Goal: Task Accomplishment & Management: Complete application form

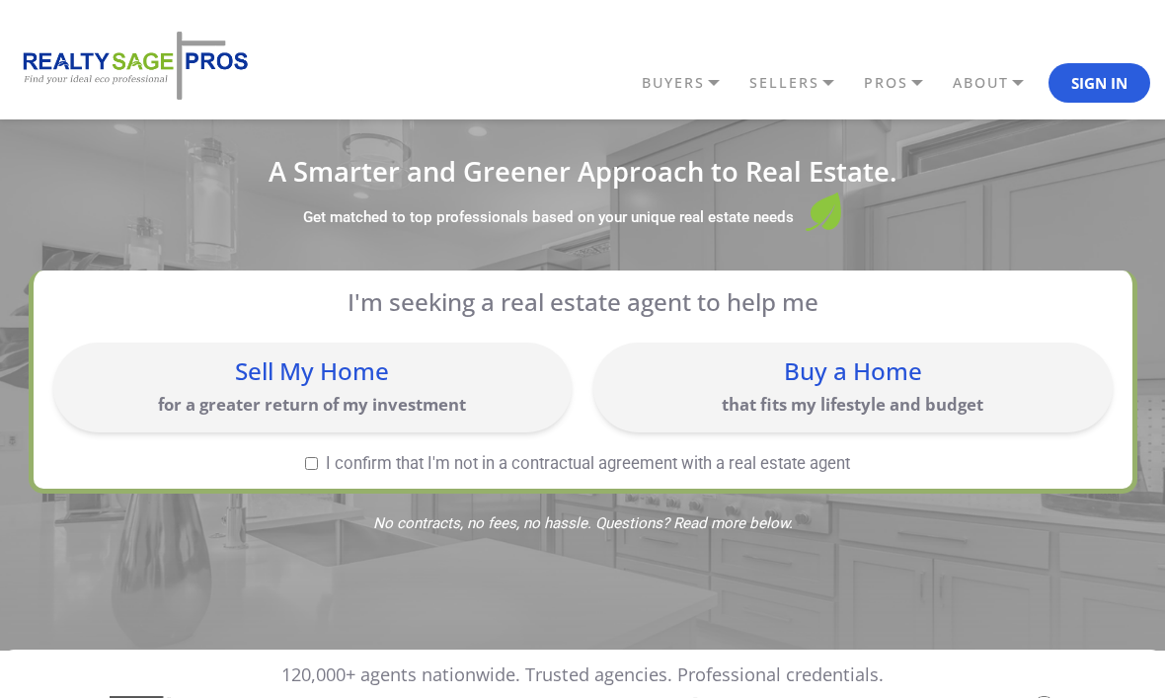
click at [857, 383] on div "Buy a Home" at bounding box center [852, 371] width 499 height 24
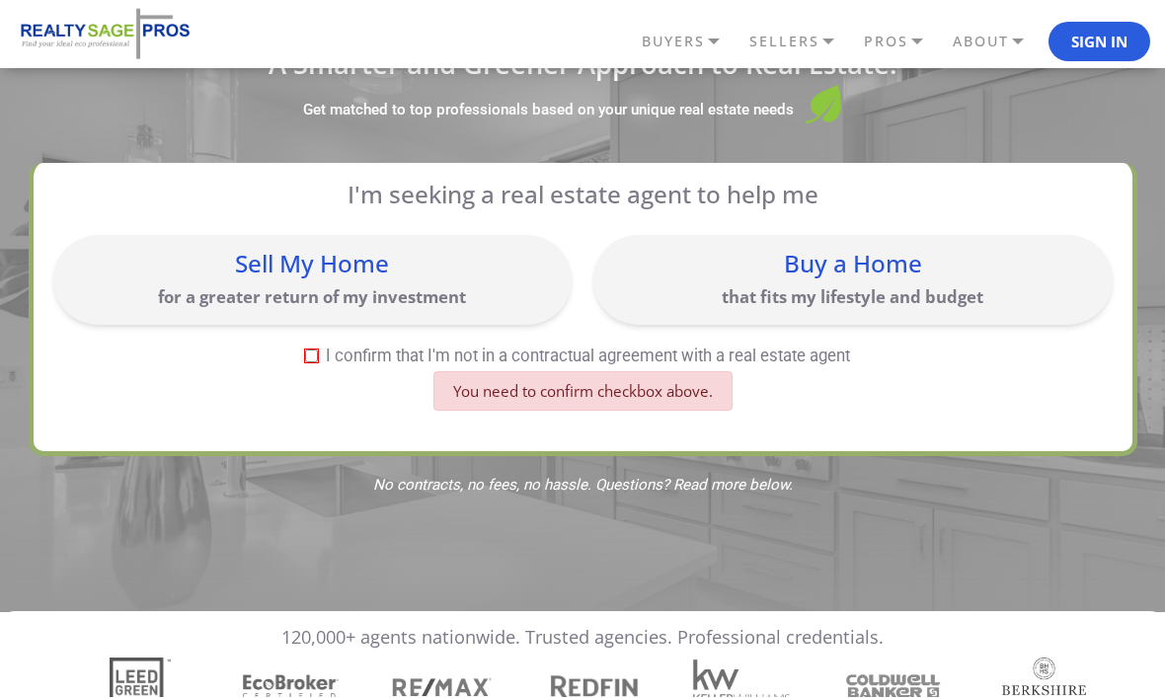
scroll to position [114, 0]
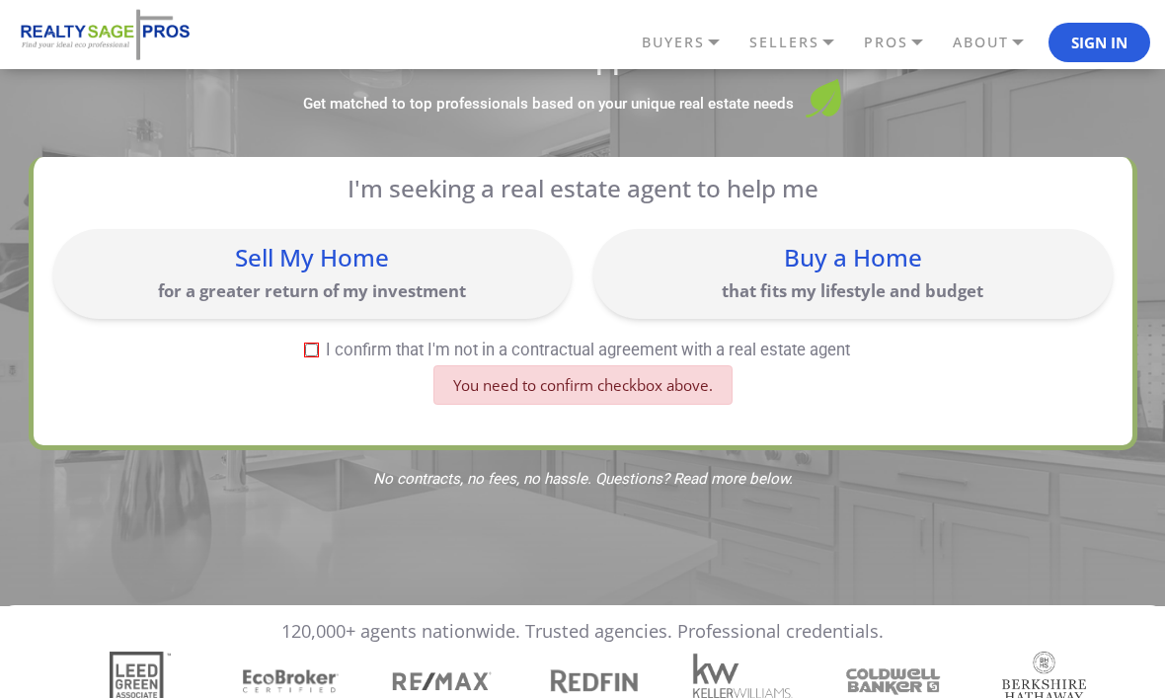
click at [360, 393] on div "You need to confirm checkbox above." at bounding box center [582, 392] width 1059 height 54
click at [316, 344] on input "I confirm that I'm not in a contractual agreement with a real estate agent" at bounding box center [311, 350] width 13 height 13
checkbox input "true"
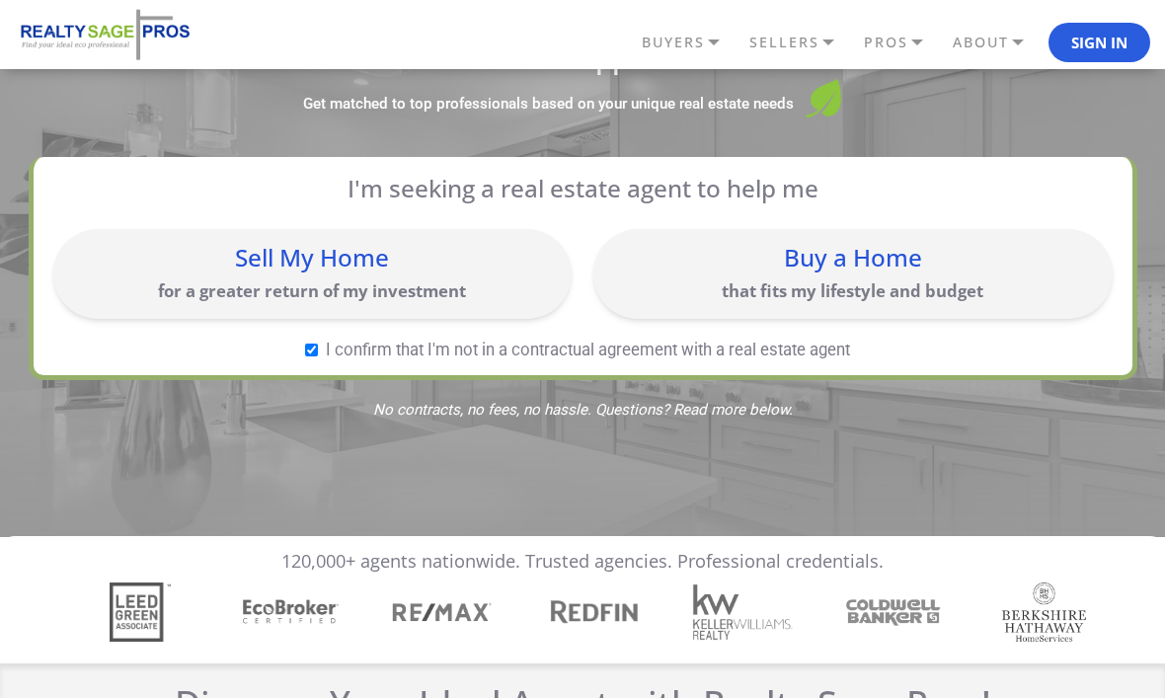
click at [862, 262] on div "Buy a Home" at bounding box center [852, 258] width 499 height 24
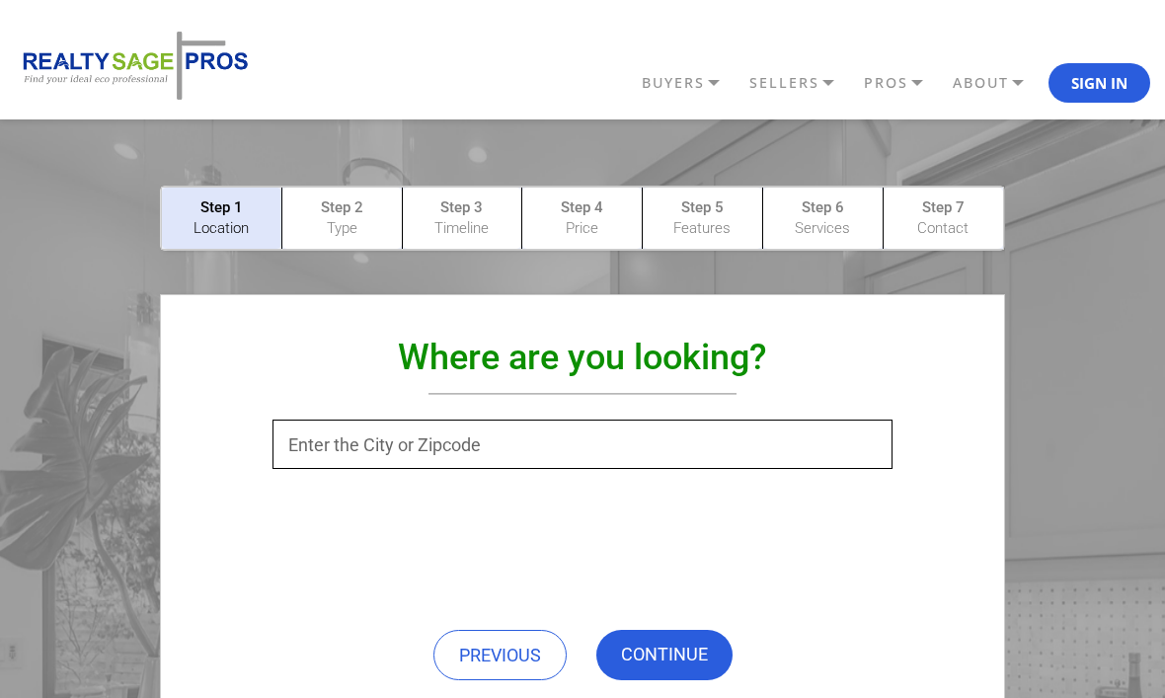
click at [690, 75] on link "BUYERS" at bounding box center [691, 83] width 108 height 34
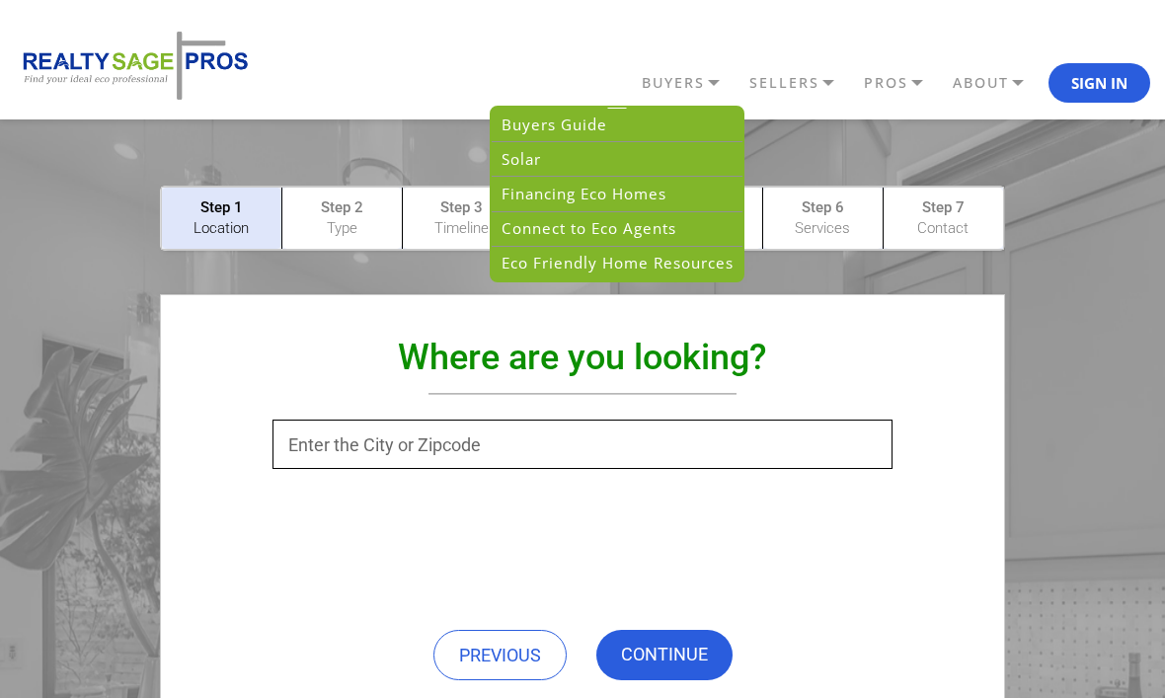
click at [631, 159] on link "Solar" at bounding box center [617, 159] width 251 height 35
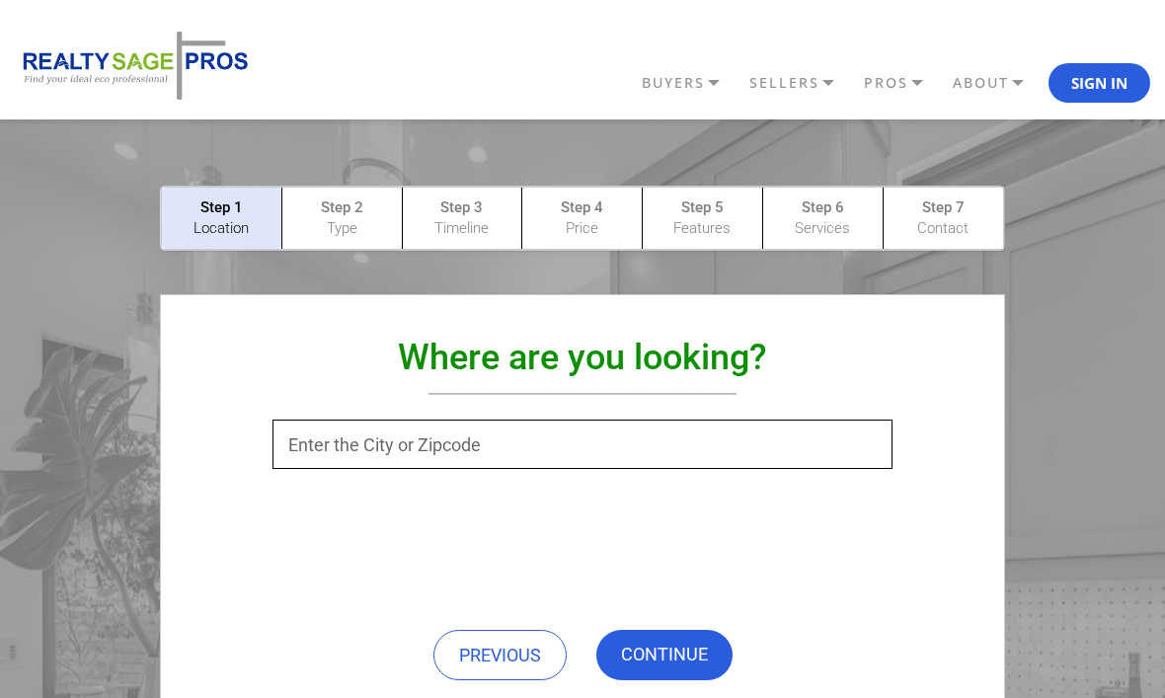
click at [695, 83] on link "BUYERS" at bounding box center [691, 83] width 108 height 34
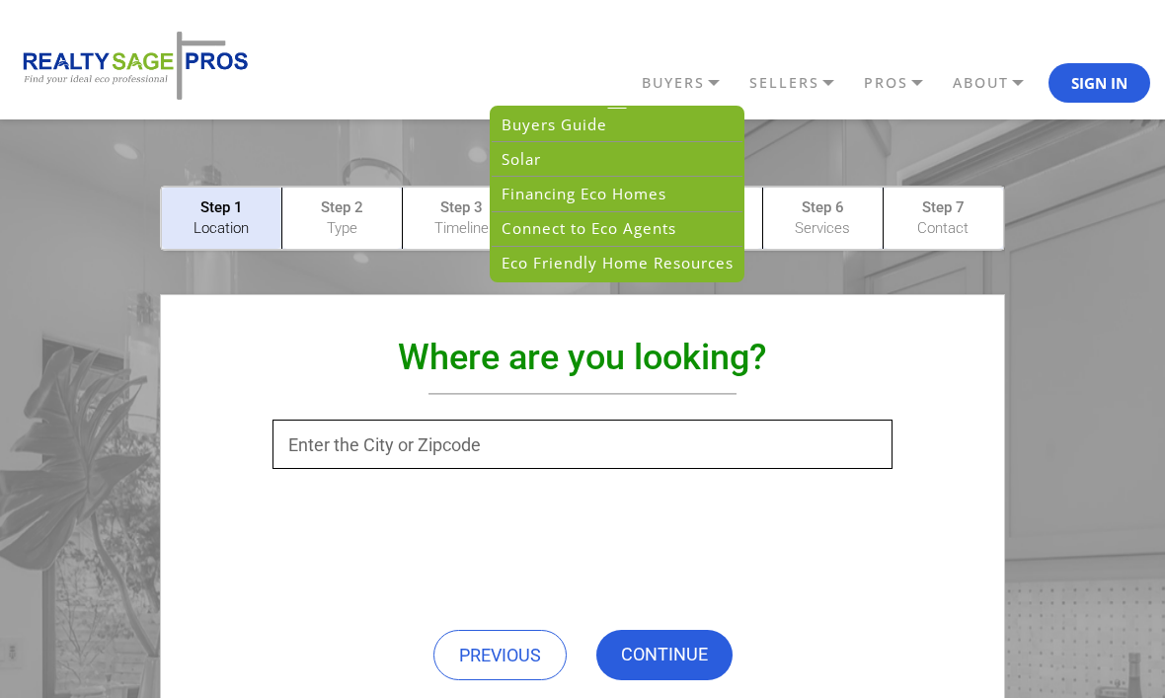
click at [655, 264] on link "Eco Friendly Home Resources" at bounding box center [617, 264] width 251 height 34
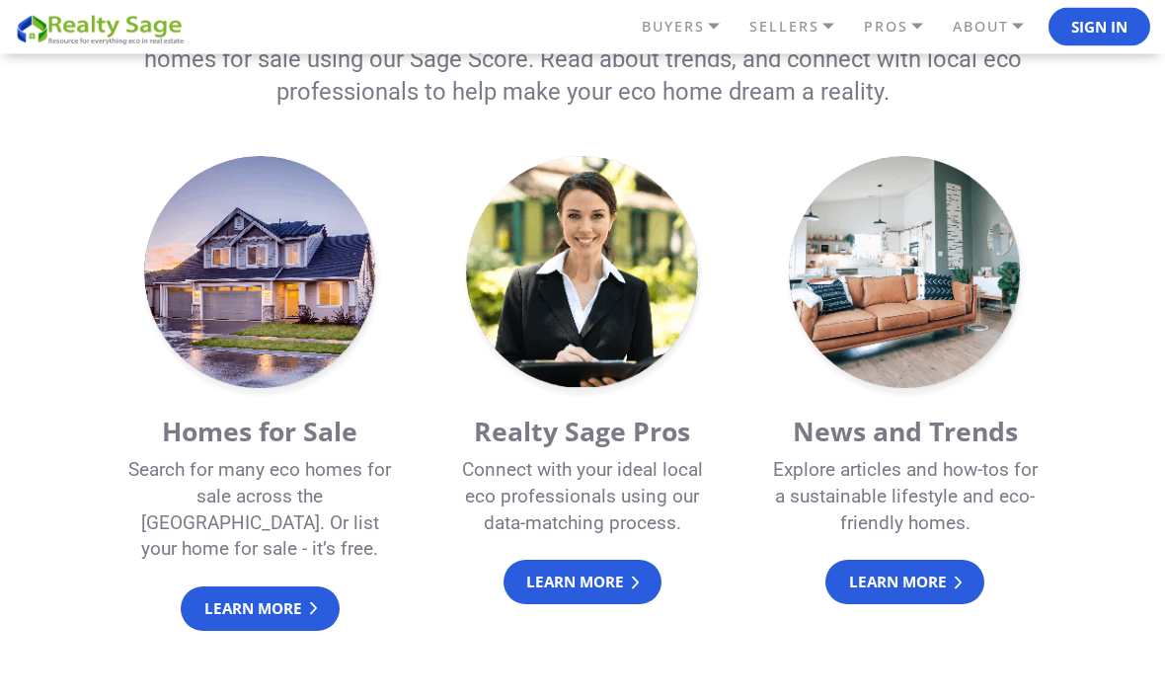
scroll to position [1748, 0]
click at [260, 586] on link "Learn More" at bounding box center [260, 608] width 159 height 44
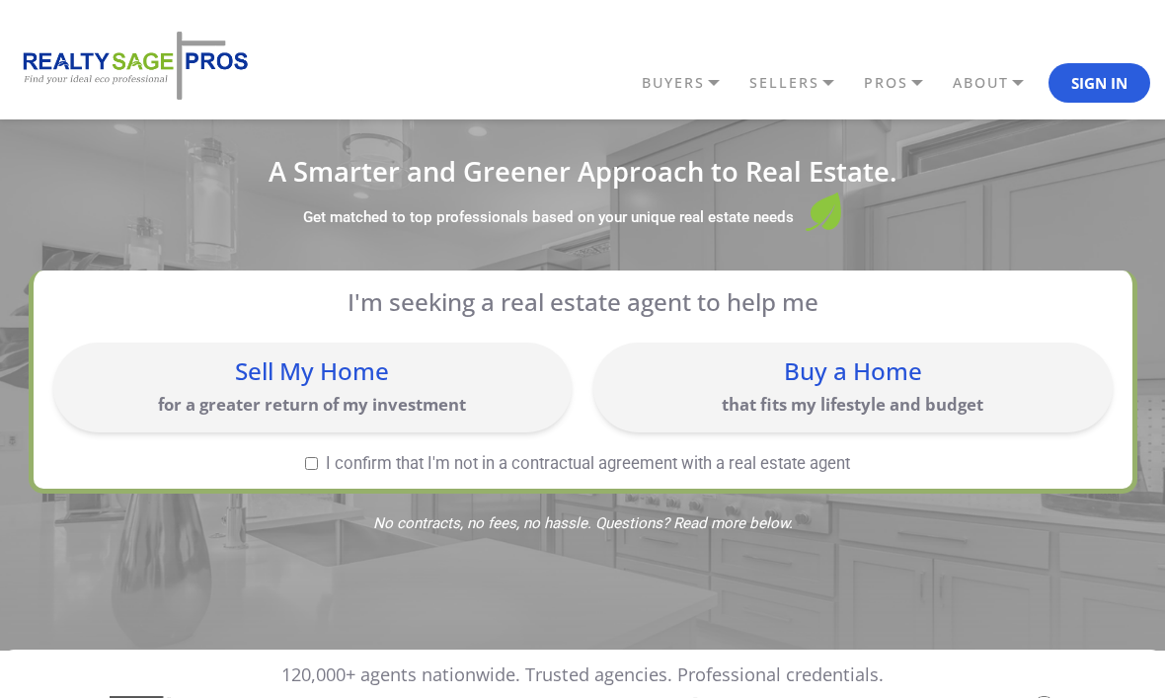
click at [867, 375] on div "Buy a Home" at bounding box center [852, 371] width 499 height 24
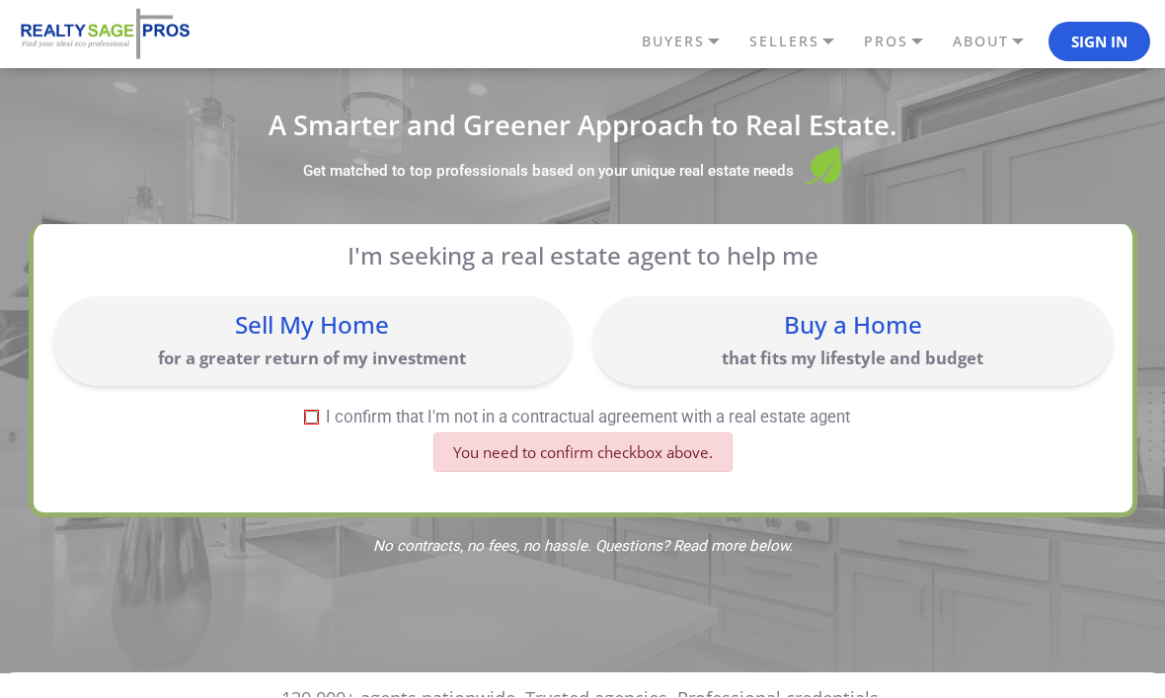
scroll to position [114, 0]
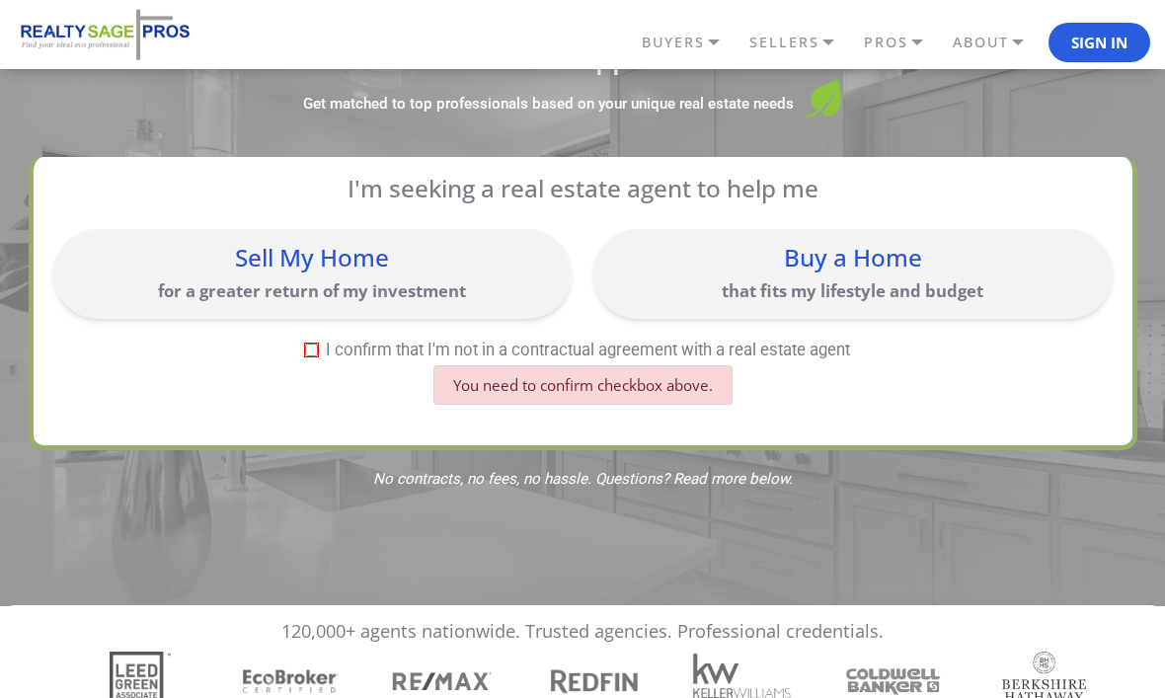
click at [396, 352] on label "I confirm that I'm not in a contractual agreement with a real estate agent" at bounding box center [577, 350] width 1049 height 17
click at [318, 352] on input "I confirm that I'm not in a contractual agreement with a real estate agent" at bounding box center [311, 350] width 13 height 13
checkbox input "true"
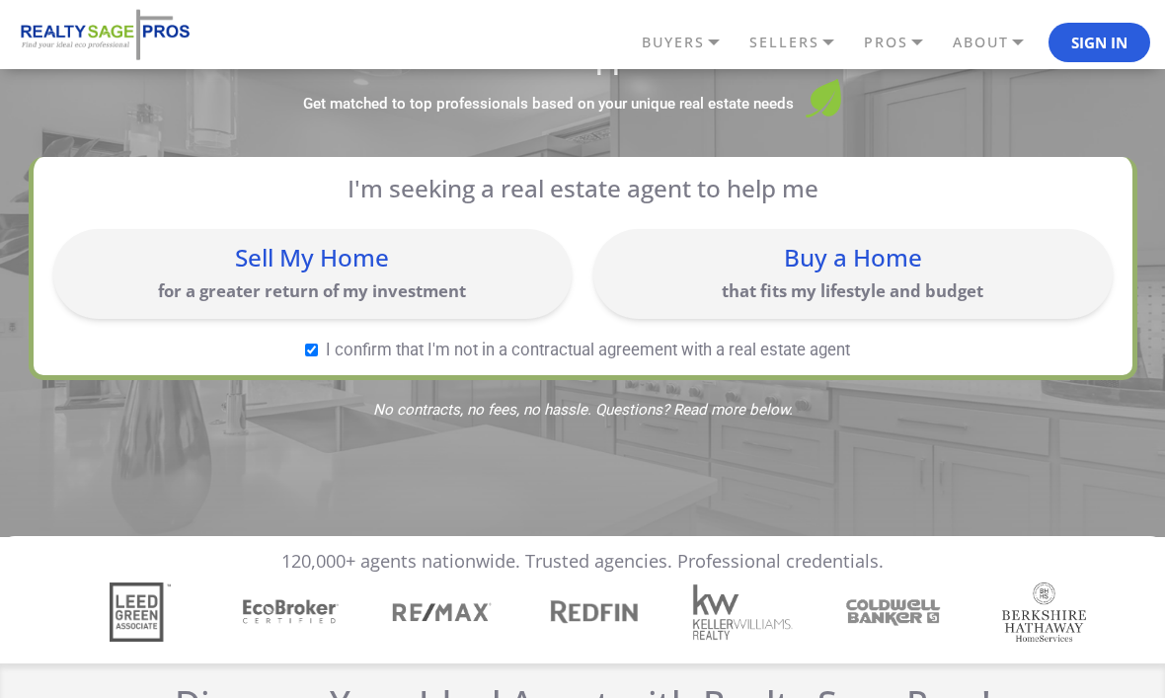
click at [784, 316] on div "Buy a Home that fits my lifestyle and budget" at bounding box center [852, 274] width 519 height 90
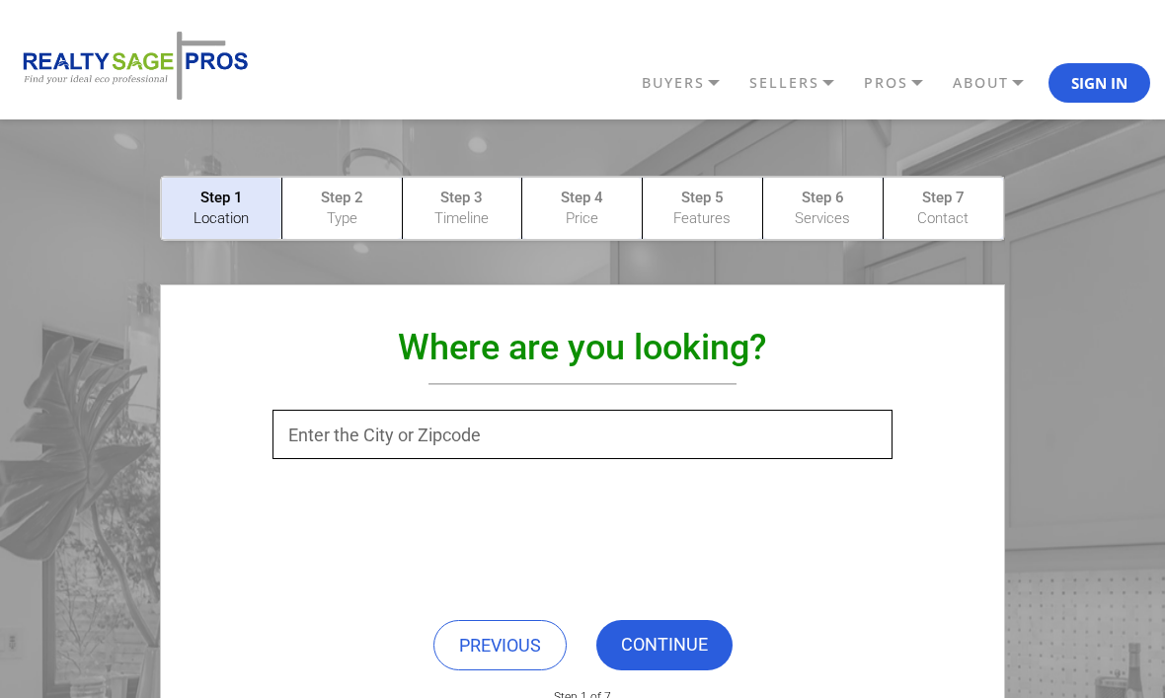
scroll to position [110, 0]
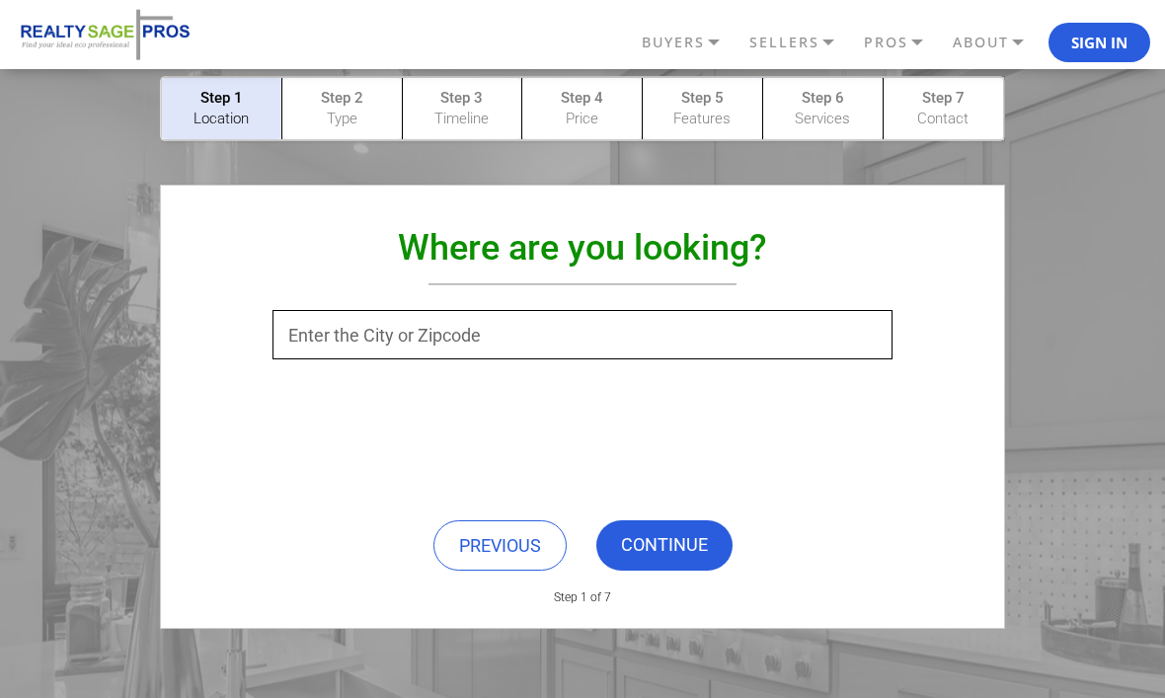
click at [504, 334] on input "text" at bounding box center [581, 334] width 619 height 49
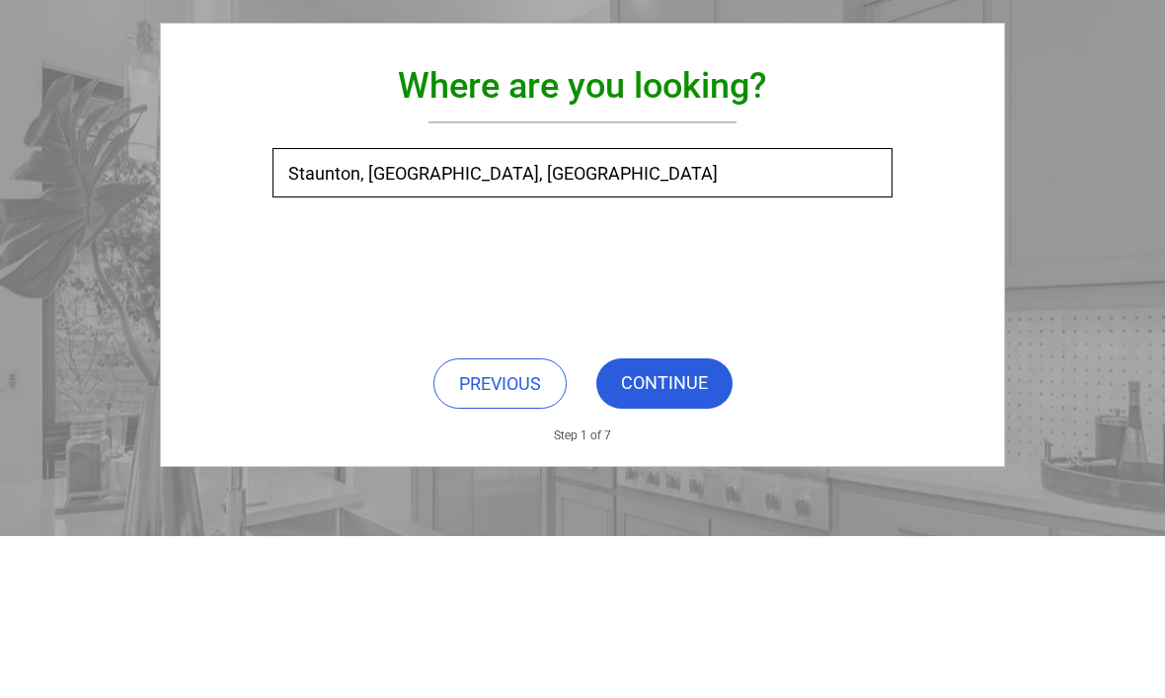
scroll to position [271, 0]
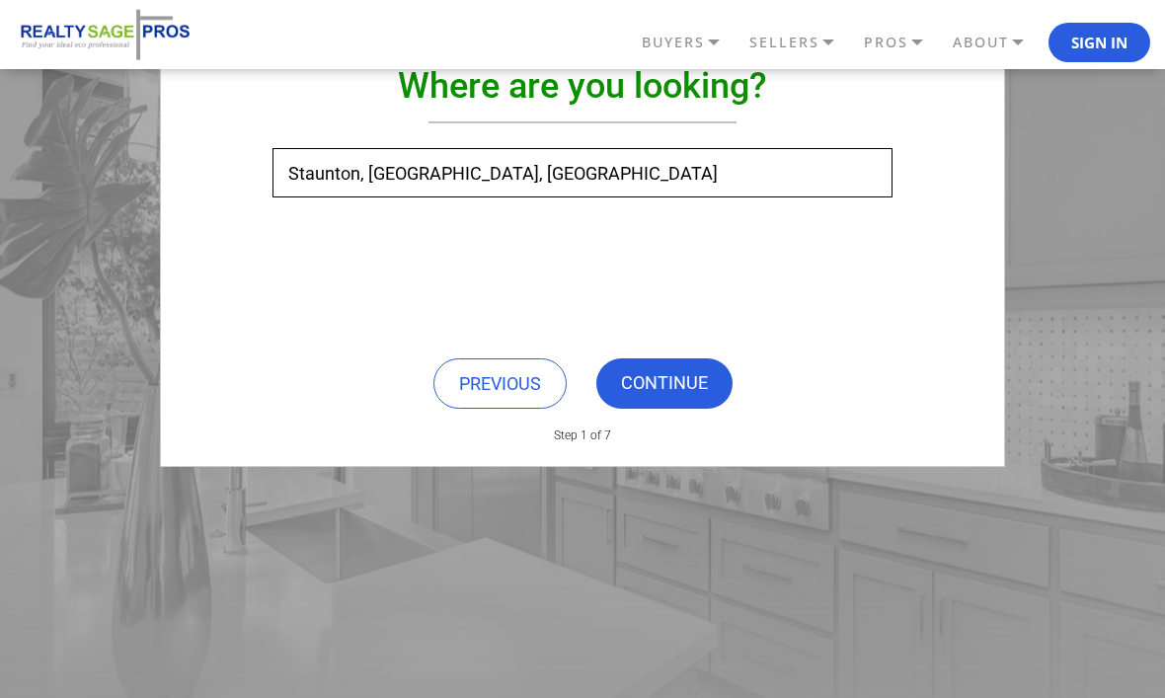
click at [475, 189] on input "Staunton, IL, USA" at bounding box center [581, 172] width 619 height 49
click at [381, 179] on input "Staunton, IL, USA" at bounding box center [581, 172] width 619 height 49
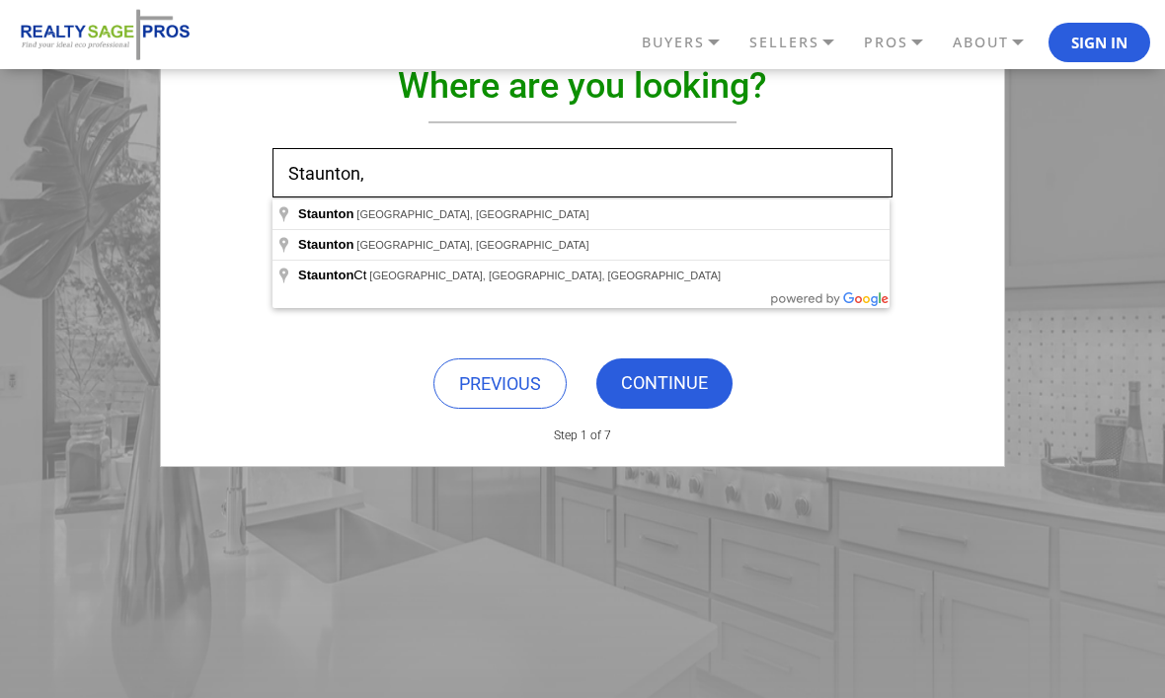
type input "Staunton, VA, USA"
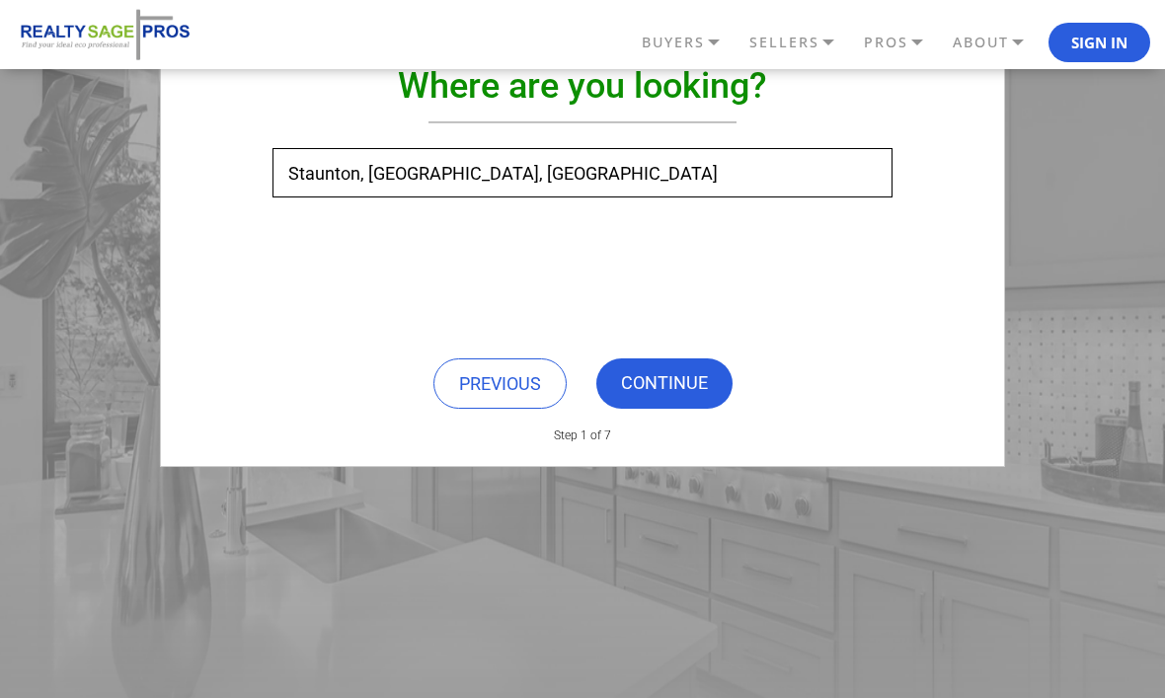
click at [663, 397] on link "CONTINUE" at bounding box center [664, 383] width 136 height 50
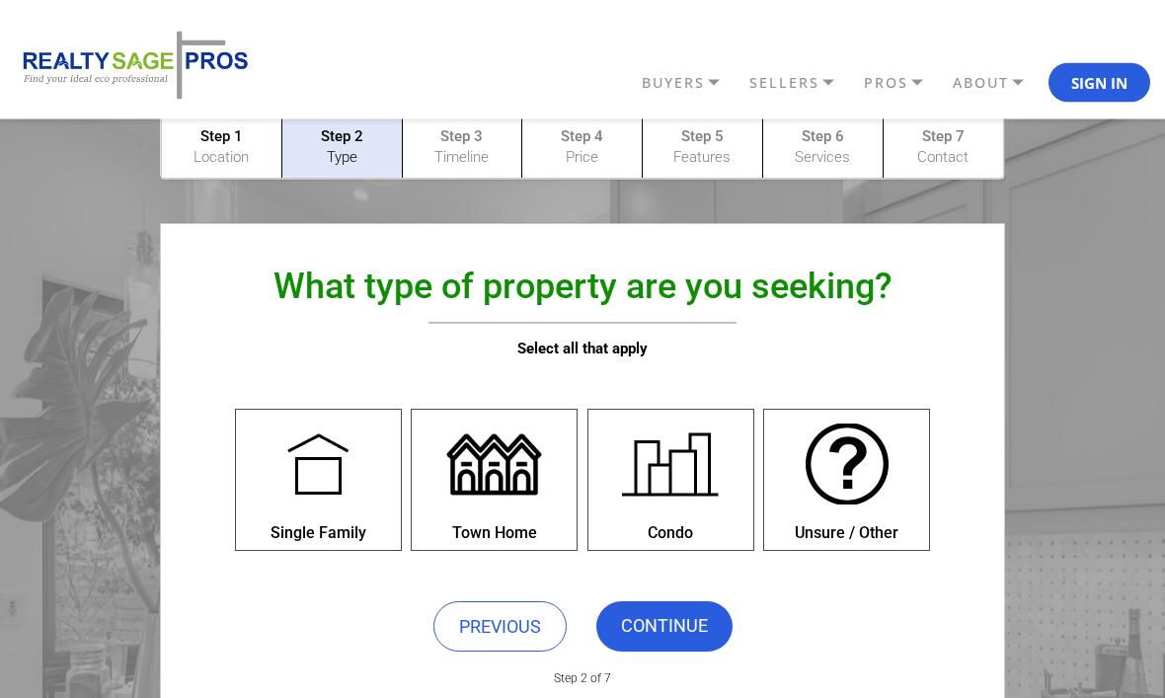
scroll to position [0, 0]
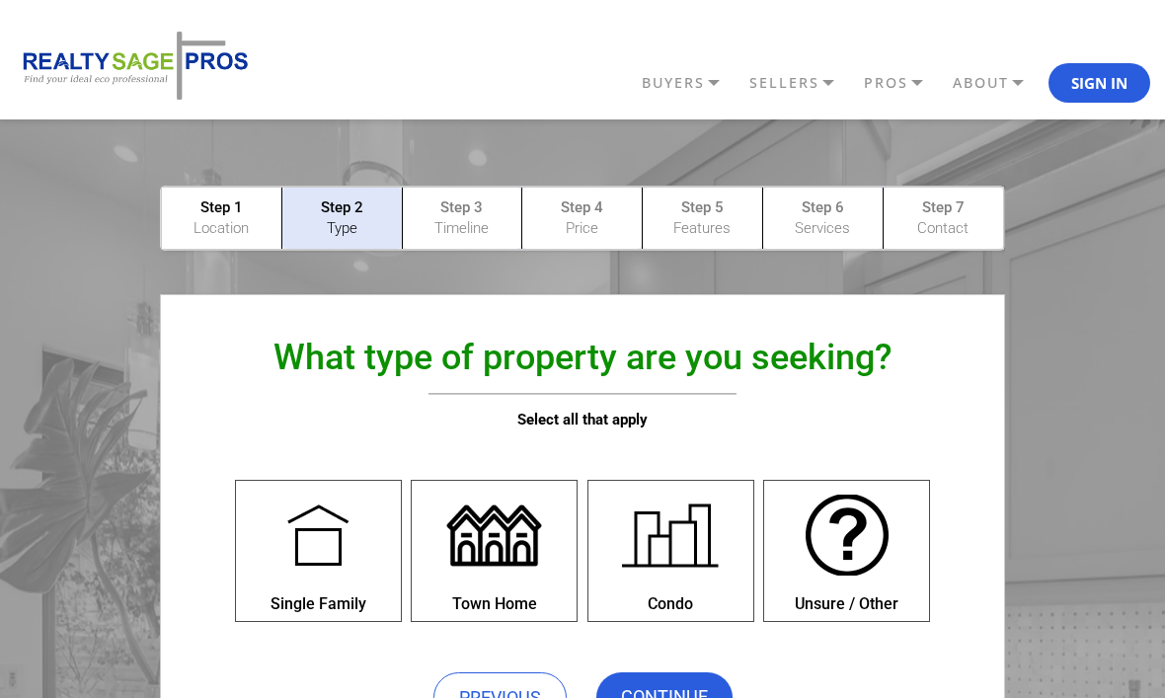
click at [340, 563] on div at bounding box center [318, 535] width 109 height 109
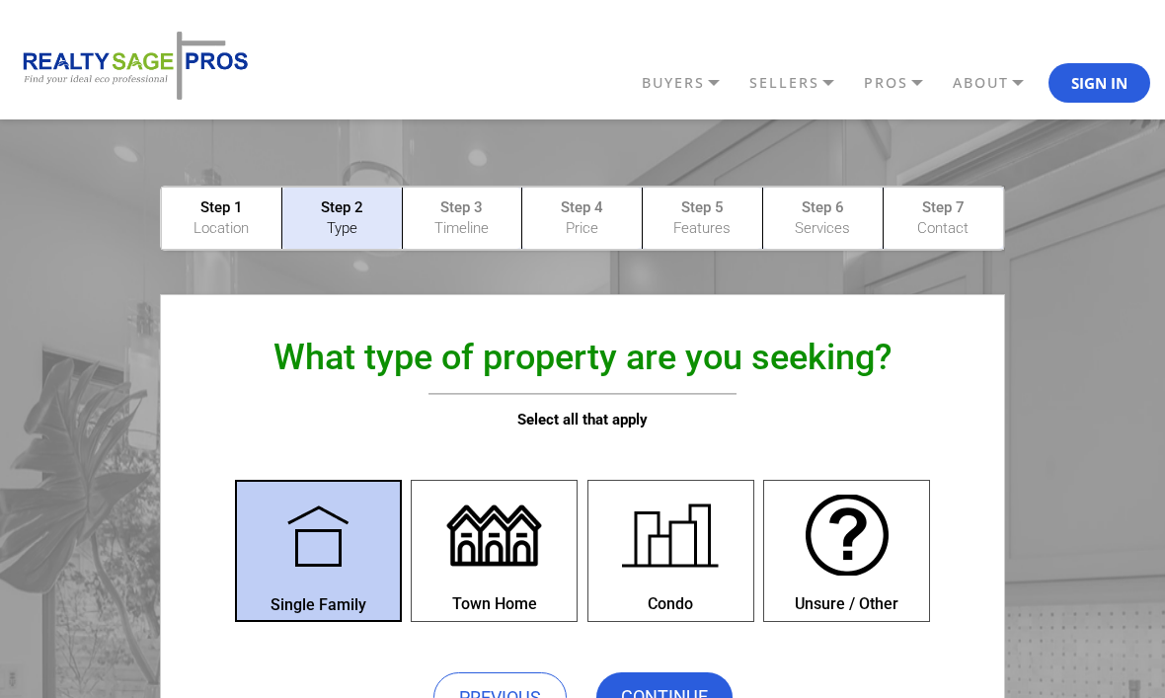
click at [681, 697] on link "CONTINUE" at bounding box center [664, 697] width 136 height 50
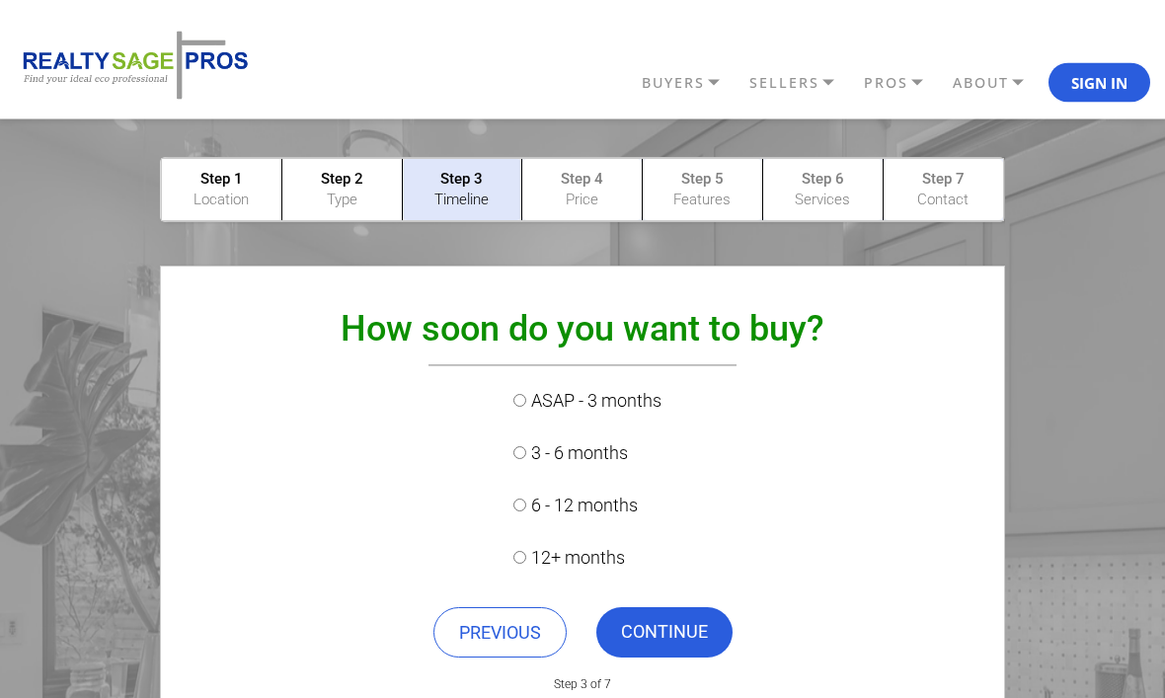
scroll to position [97, 0]
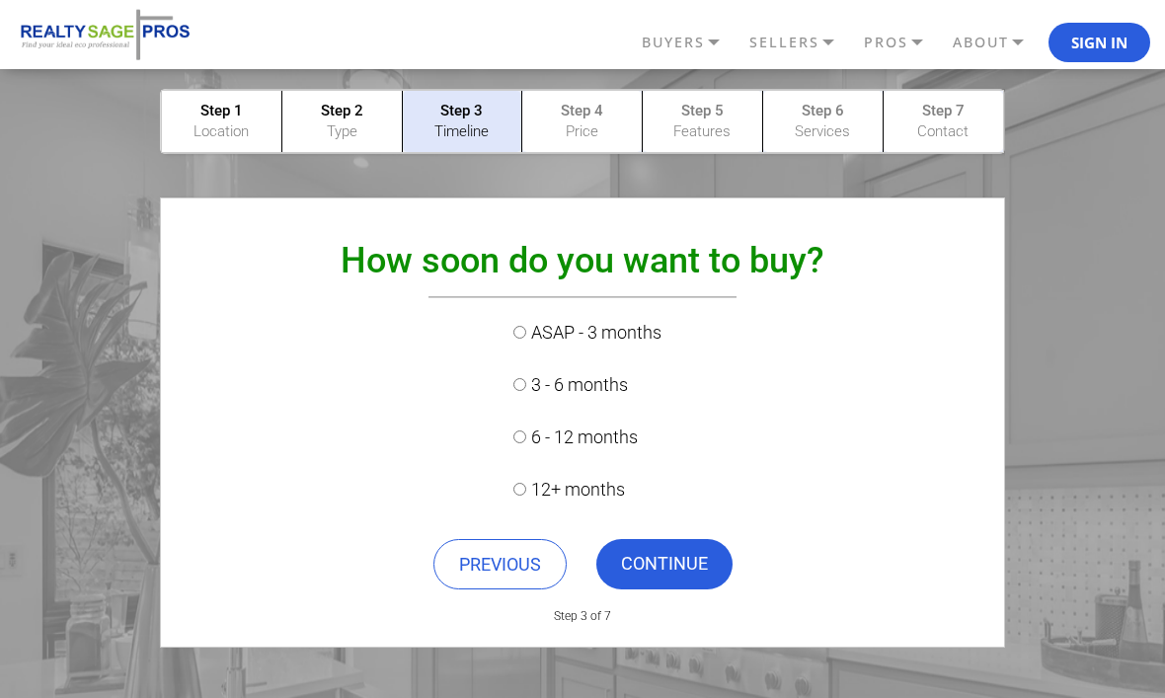
click at [588, 489] on label "12+ months" at bounding box center [582, 489] width 158 height 47
click at [526, 489] on input "12+ months" at bounding box center [519, 489] width 13 height 13
radio input "true"
click at [684, 566] on link "CONTINUE" at bounding box center [664, 564] width 136 height 50
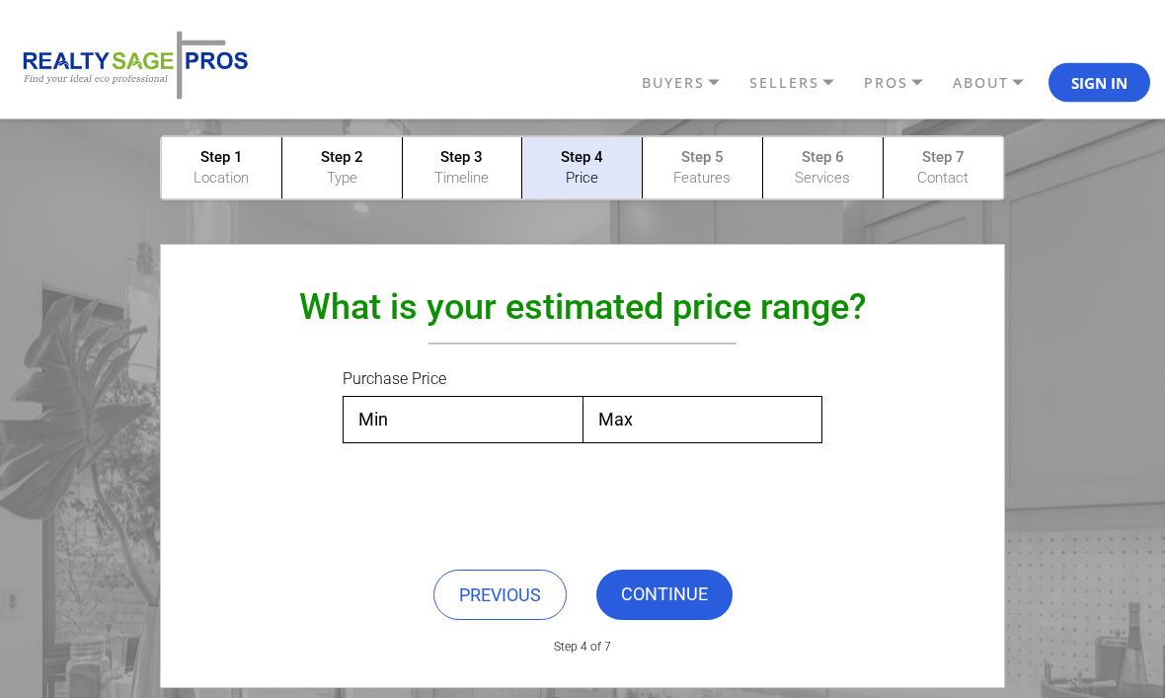
scroll to position [0, 0]
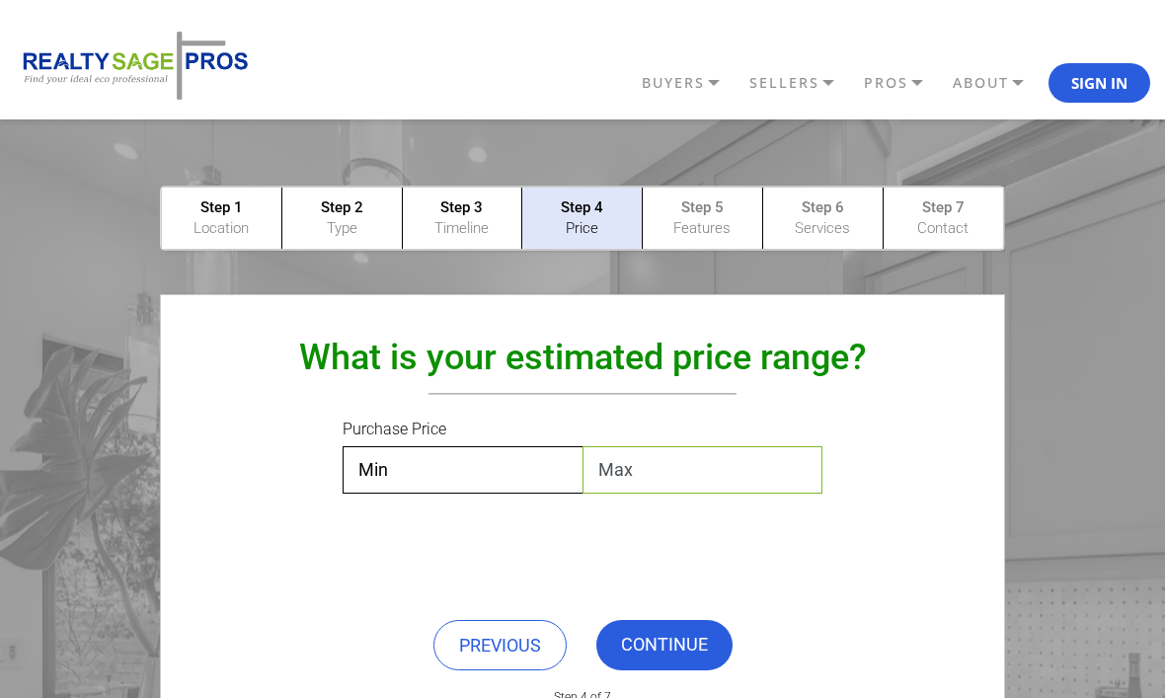
click at [678, 462] on select "Max $50,000 $100,000 $200,000 $300,000 $400,000 $500,000 $600,000 $700,000 $800…" at bounding box center [702, 469] width 241 height 47
select select "$700,000"
click at [671, 626] on link "CONTINUE" at bounding box center [664, 645] width 136 height 50
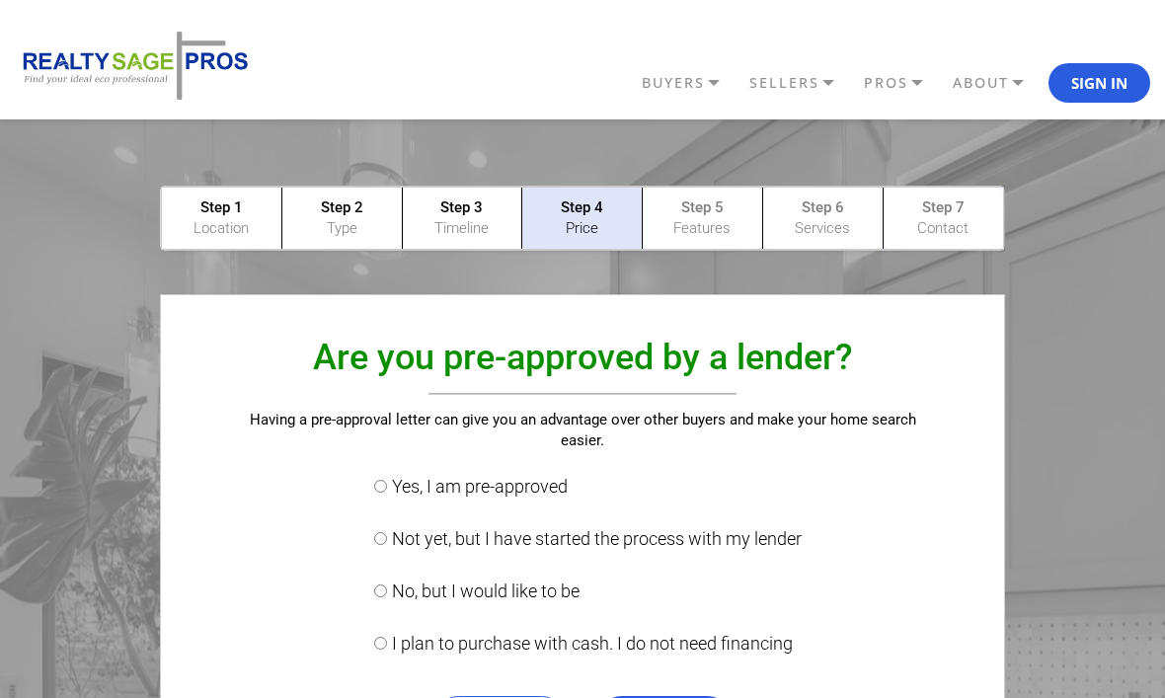
click at [476, 598] on label "No, but I would like to be" at bounding box center [582, 591] width 437 height 47
click at [387, 597] on input "No, but I would like to be" at bounding box center [380, 590] width 13 height 13
radio input "true"
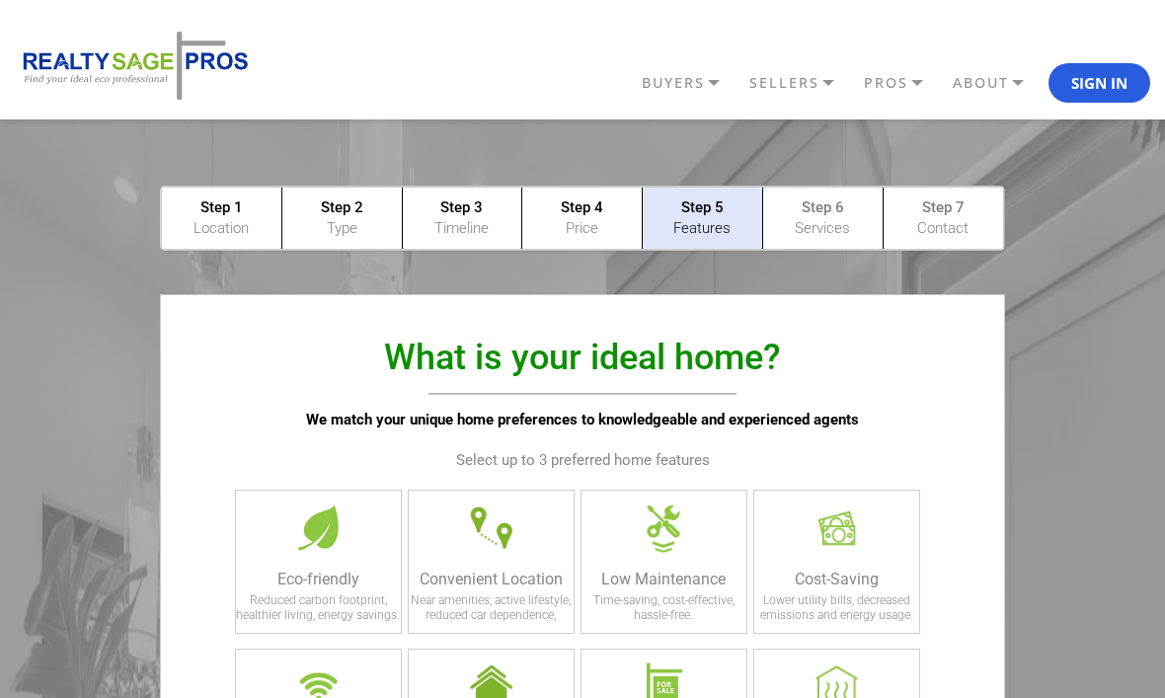
click at [364, 573] on div "Eco-friendly" at bounding box center [318, 579] width 165 height 19
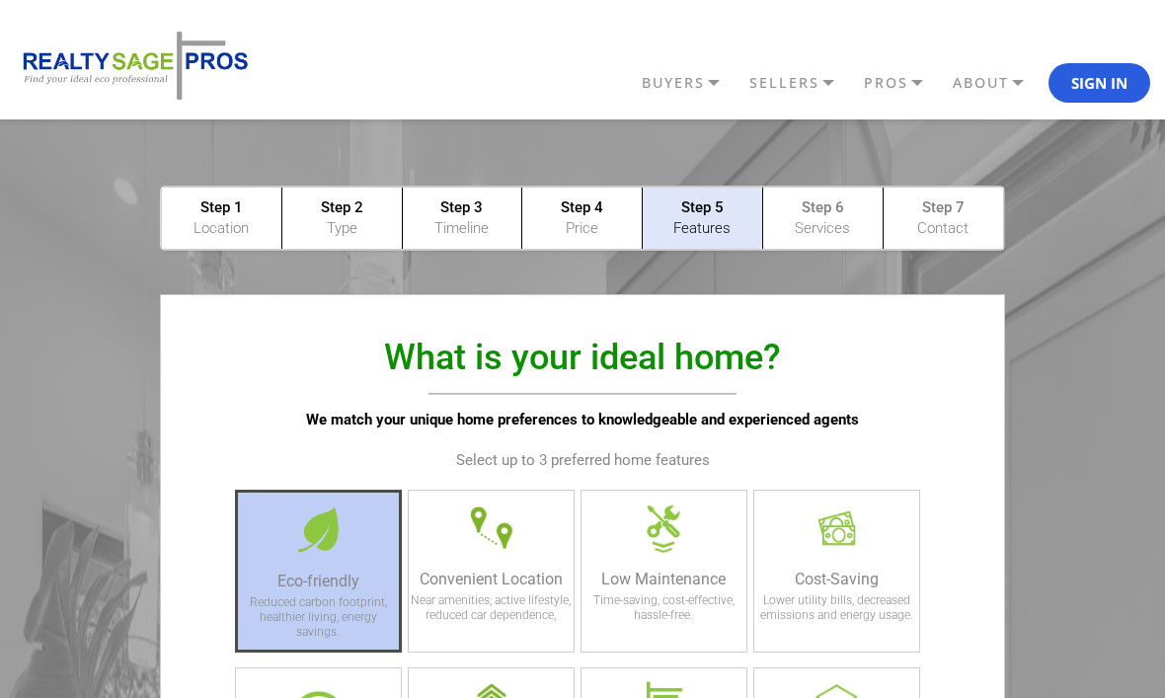
click at [489, 579] on div "Convenient Location" at bounding box center [491, 579] width 165 height 19
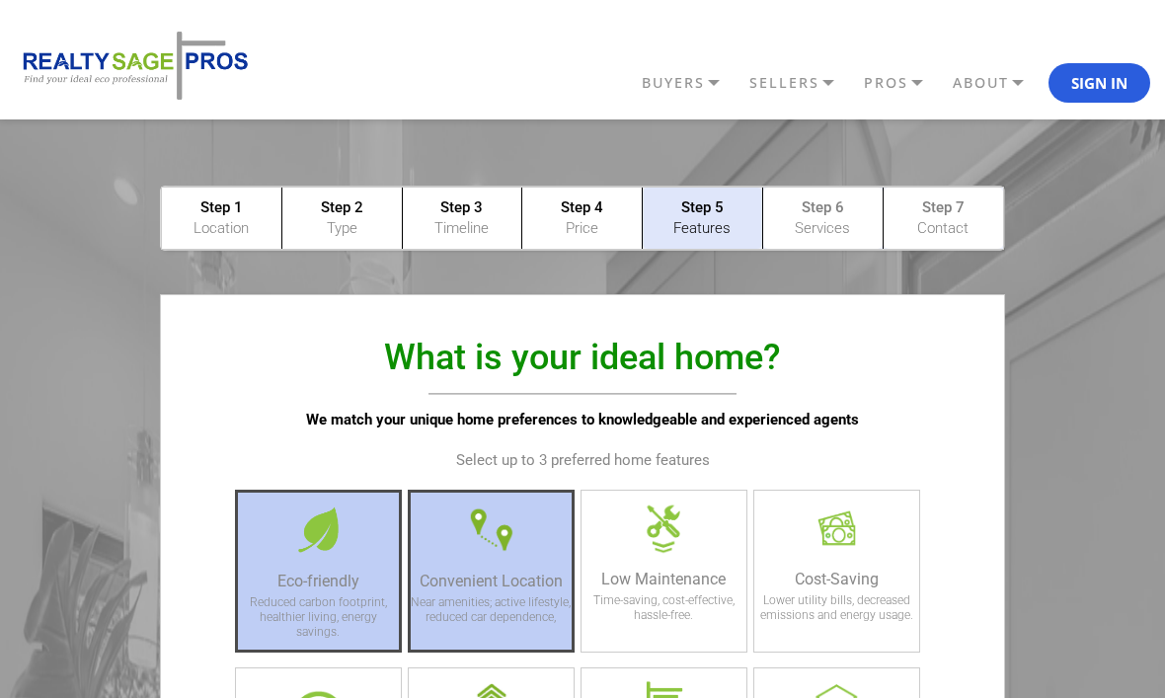
click at [611, 566] on div "Low Maintenance Time-saving, cost-effective, hassle-free." at bounding box center [663, 571] width 167 height 163
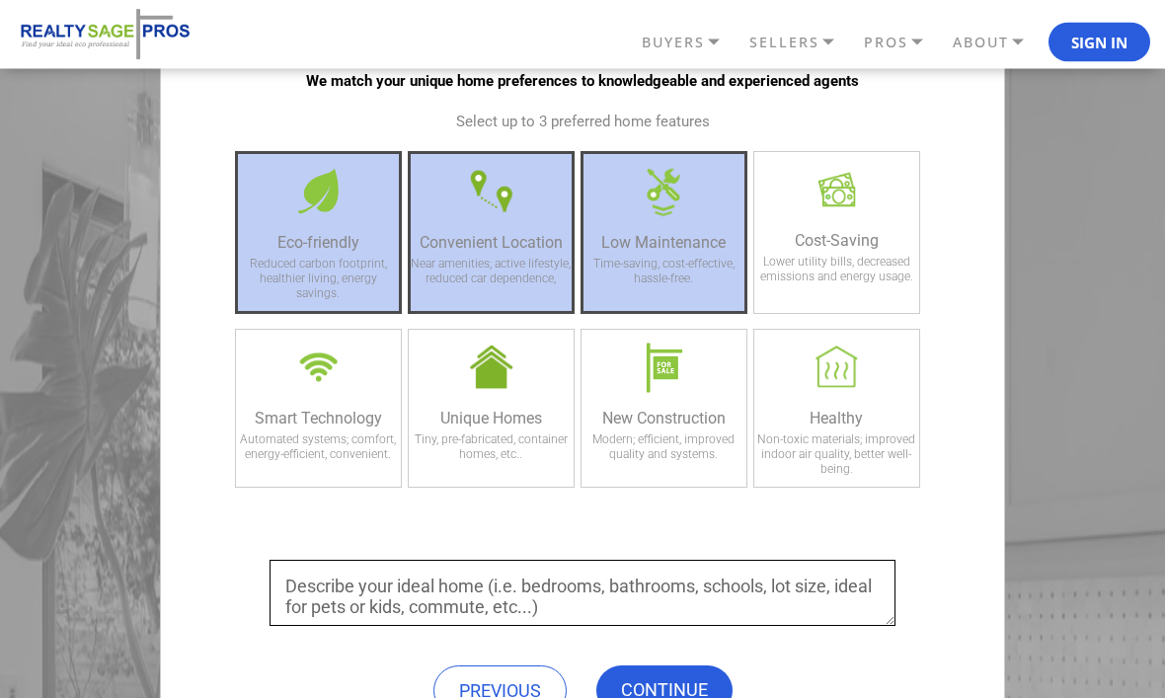
scroll to position [347, 0]
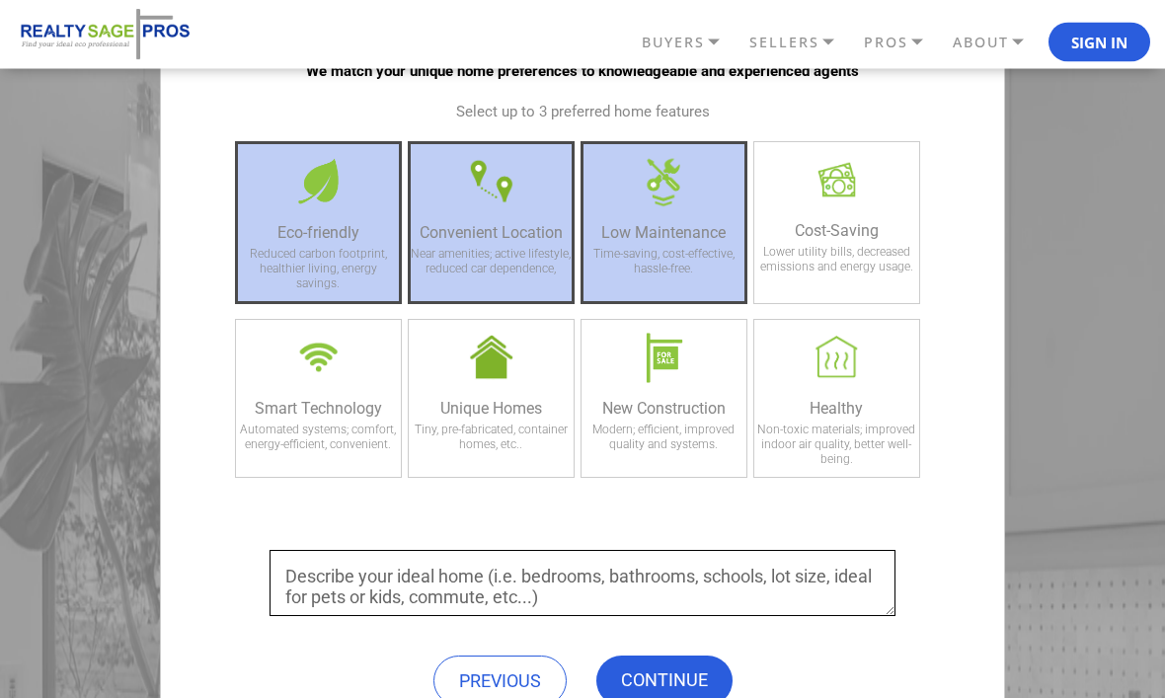
click at [492, 202] on div at bounding box center [491, 182] width 84 height 74
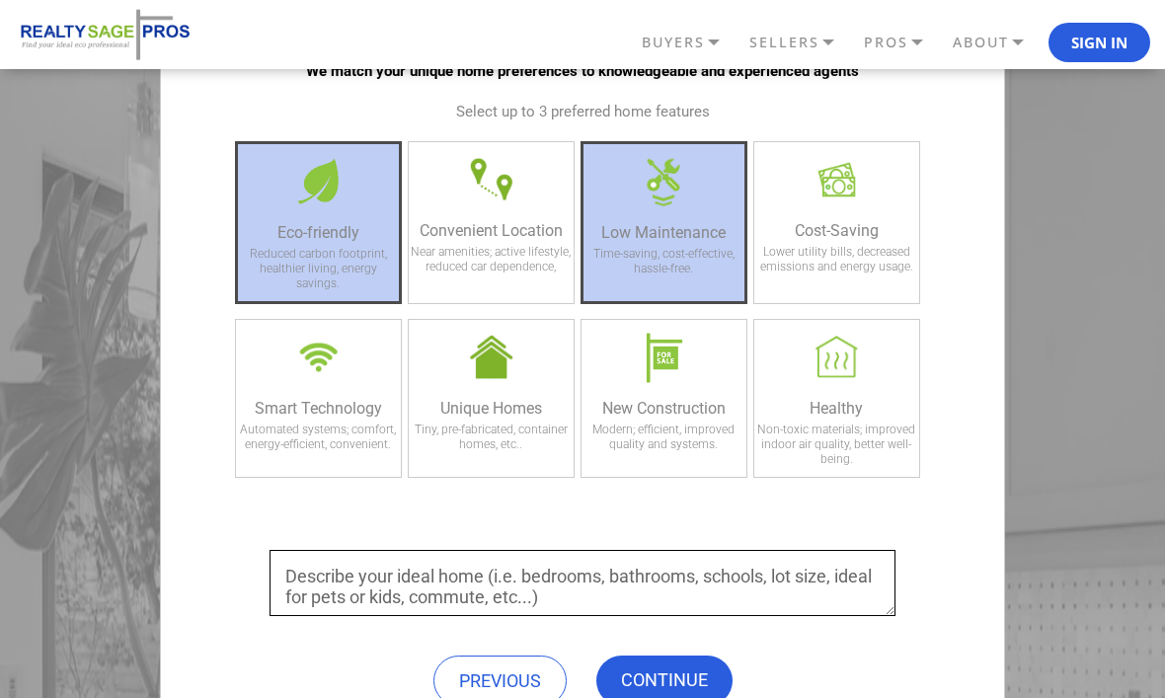
click at [831, 222] on div "Cost-Saving" at bounding box center [836, 230] width 165 height 19
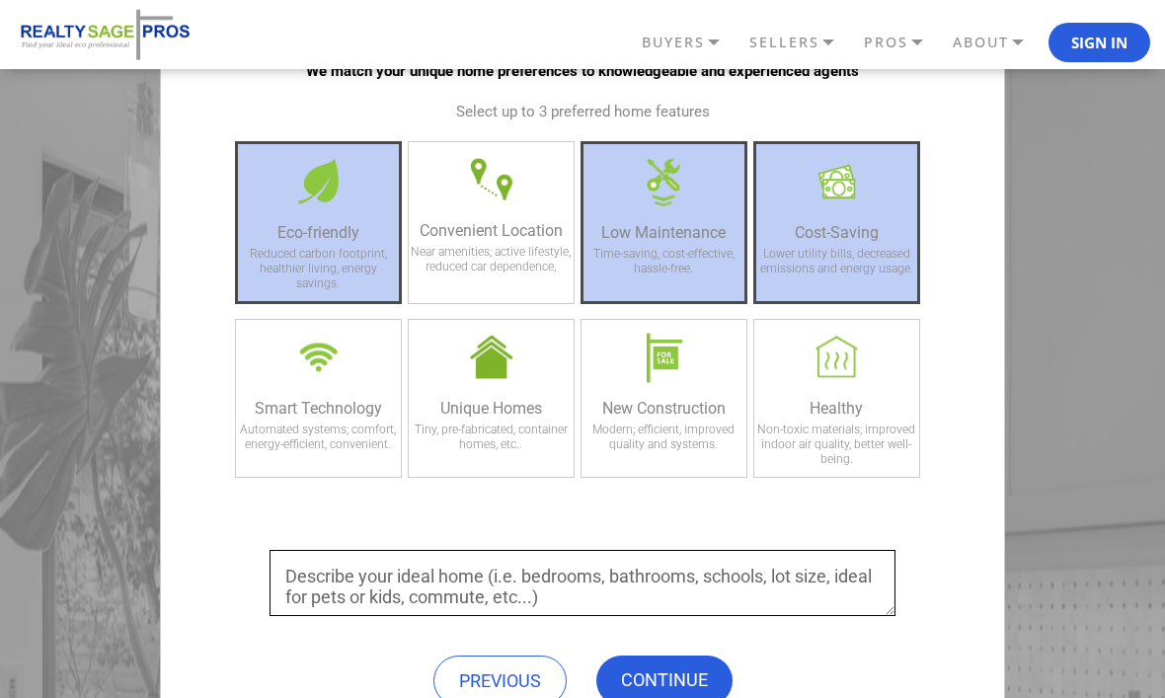
click at [680, 665] on link "CONTINUE" at bounding box center [664, 680] width 136 height 50
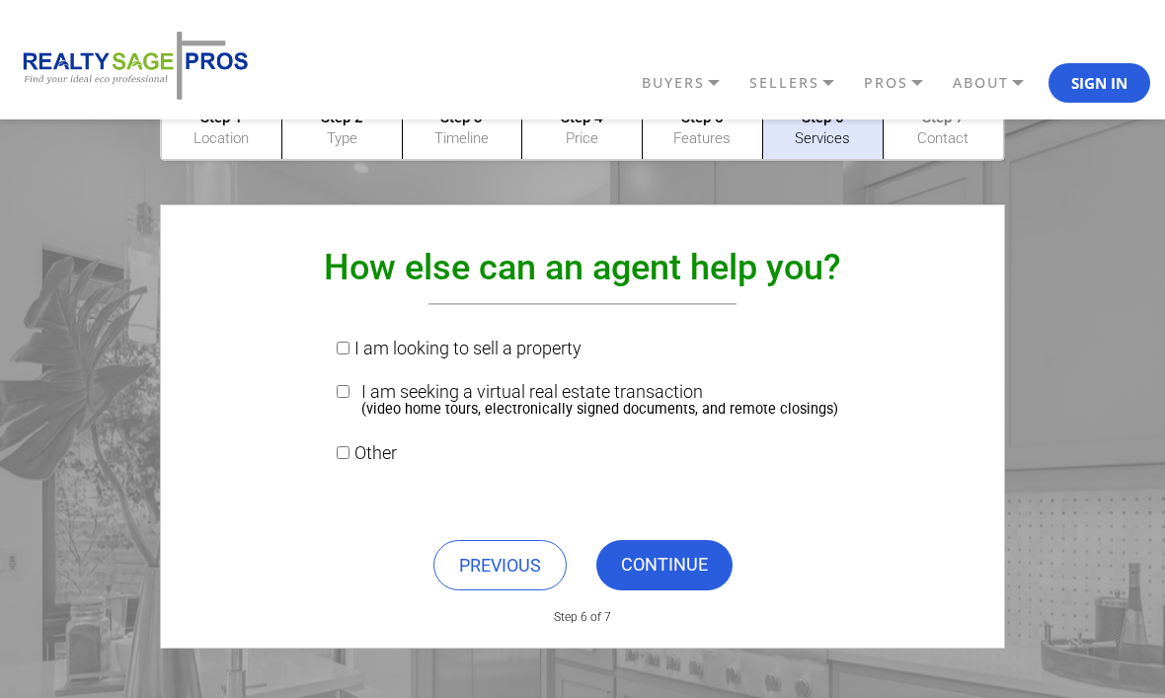
scroll to position [0, 0]
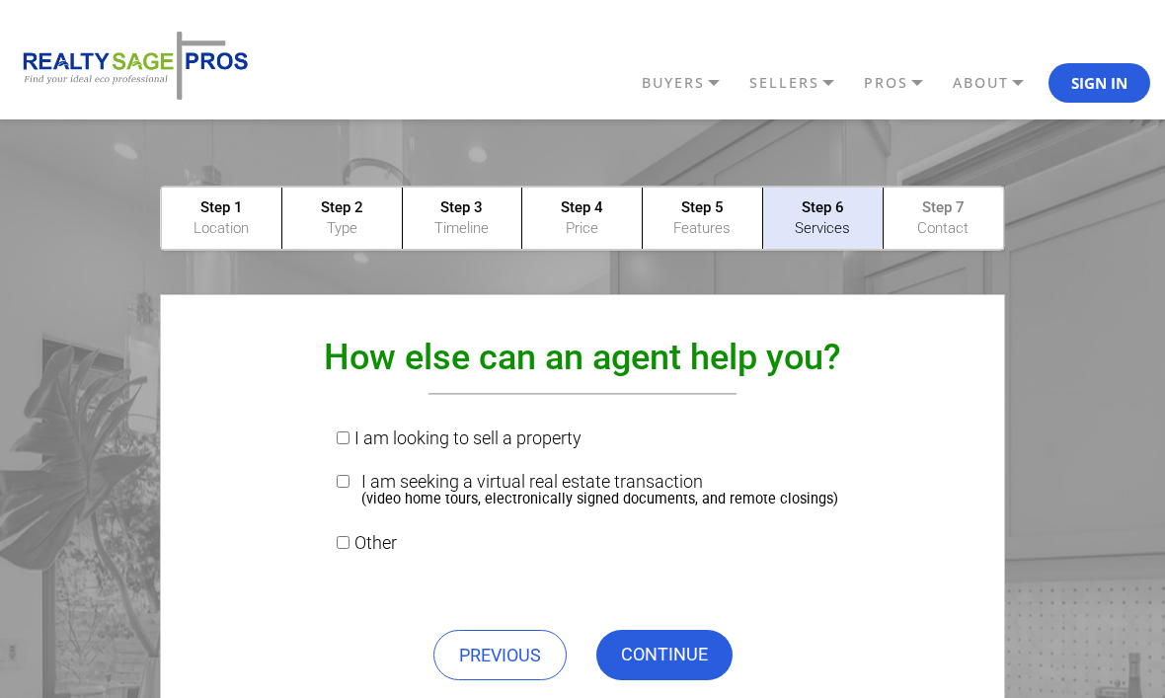
click at [372, 560] on span "Other" at bounding box center [375, 542] width 42 height 47
click at [349, 549] on input "Other" at bounding box center [343, 542] width 13 height 13
checkbox input "true"
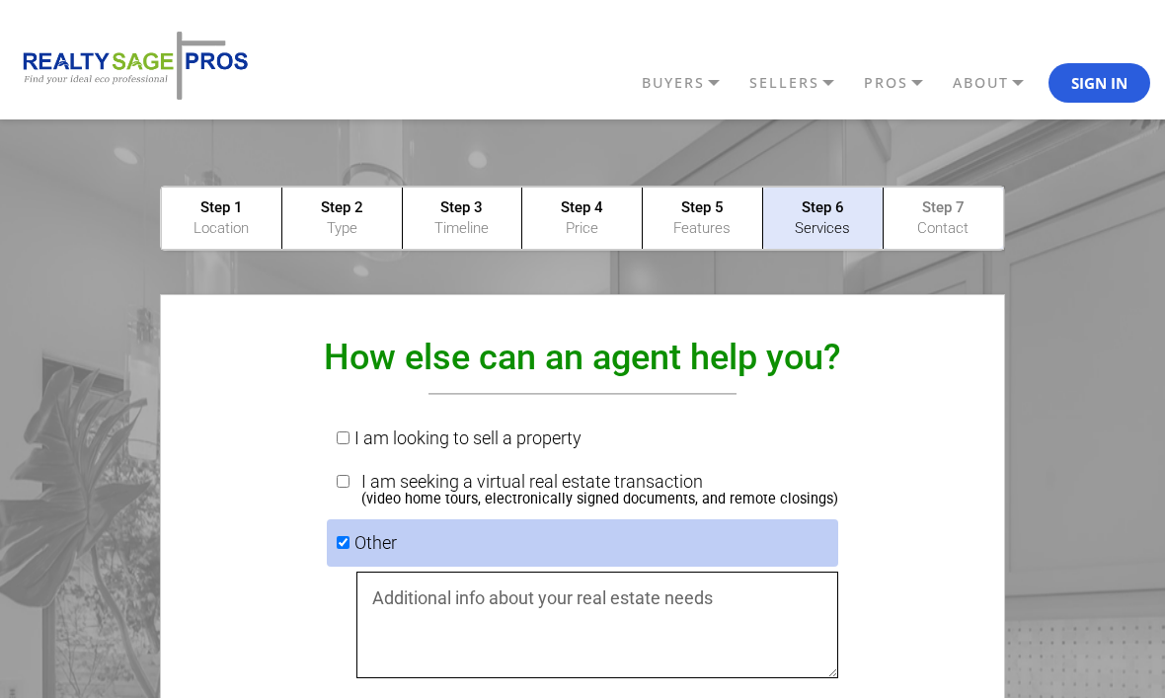
click at [411, 489] on span "I am seeking a virtual real estate transaction (video home tours, electronicall…" at bounding box center [599, 491] width 477 height 36
click at [349, 488] on input "I am seeking a virtual real estate transaction (video home tours, electronicall…" at bounding box center [343, 481] width 13 height 13
checkbox input "true"
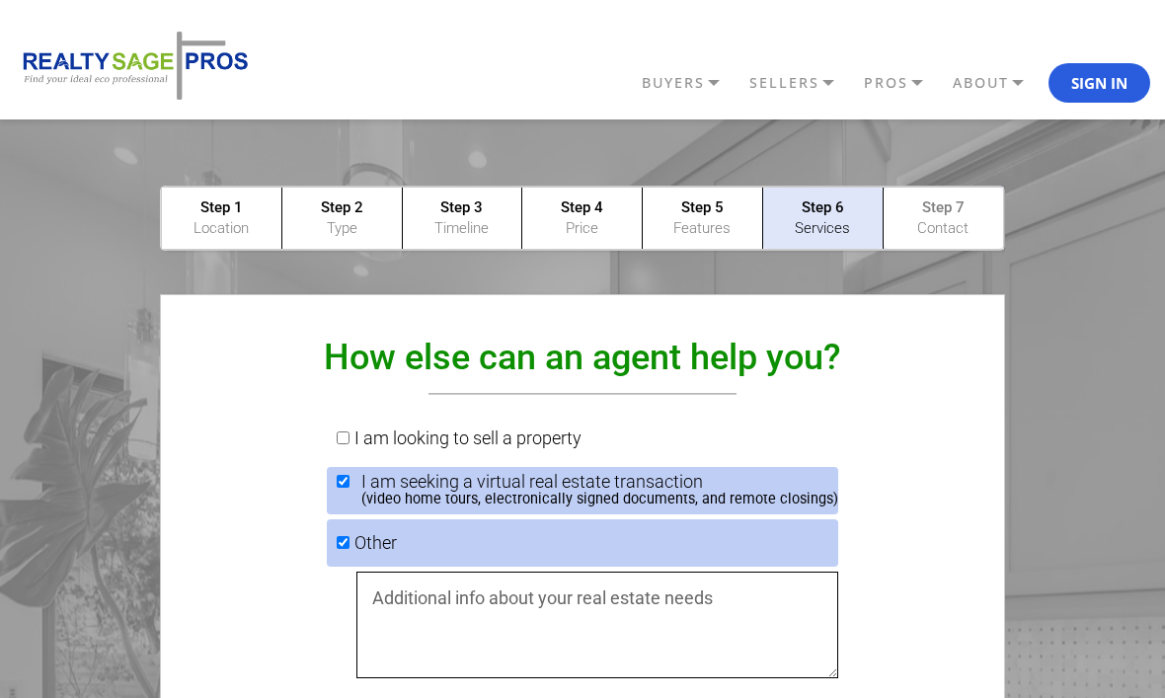
click at [369, 550] on span "Other" at bounding box center [375, 542] width 42 height 47
click at [349, 549] on input "Other" at bounding box center [343, 542] width 13 height 13
checkbox input "false"
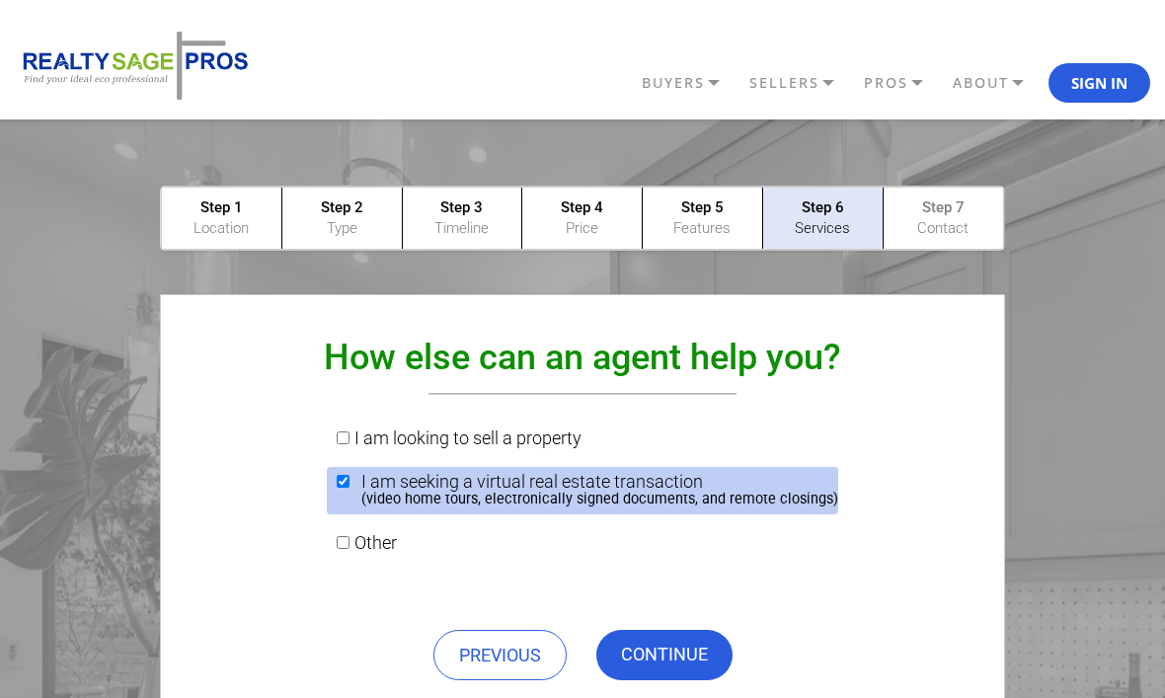
click at [349, 477] on input "I am seeking a virtual real estate transaction (video home tours, electronicall…" at bounding box center [343, 481] width 13 height 13
checkbox input "false"
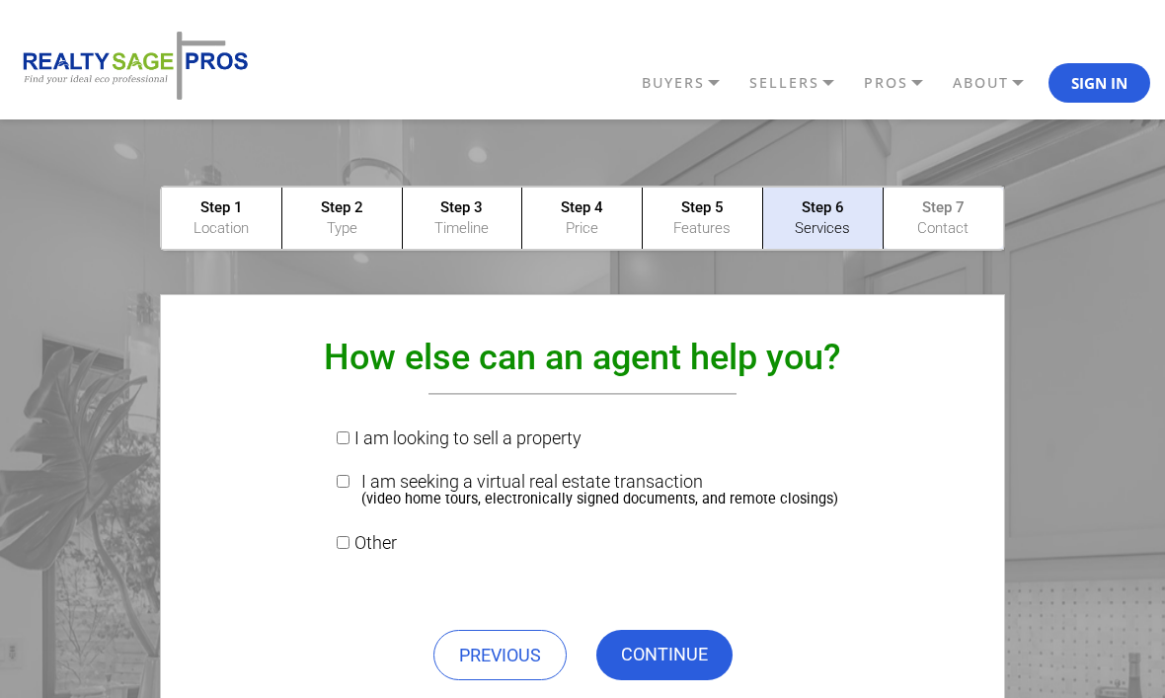
click at [664, 653] on link "CONTINUE" at bounding box center [664, 655] width 136 height 50
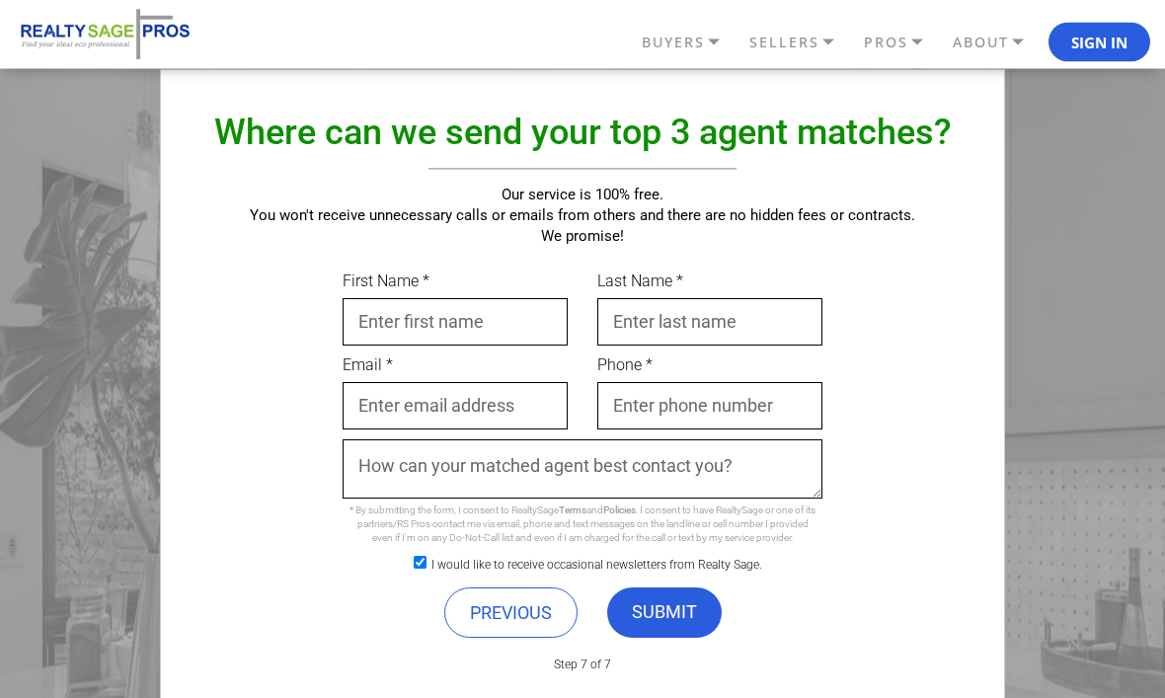
scroll to position [225, 0]
click at [675, 617] on link "SUBMIT" at bounding box center [664, 612] width 115 height 50
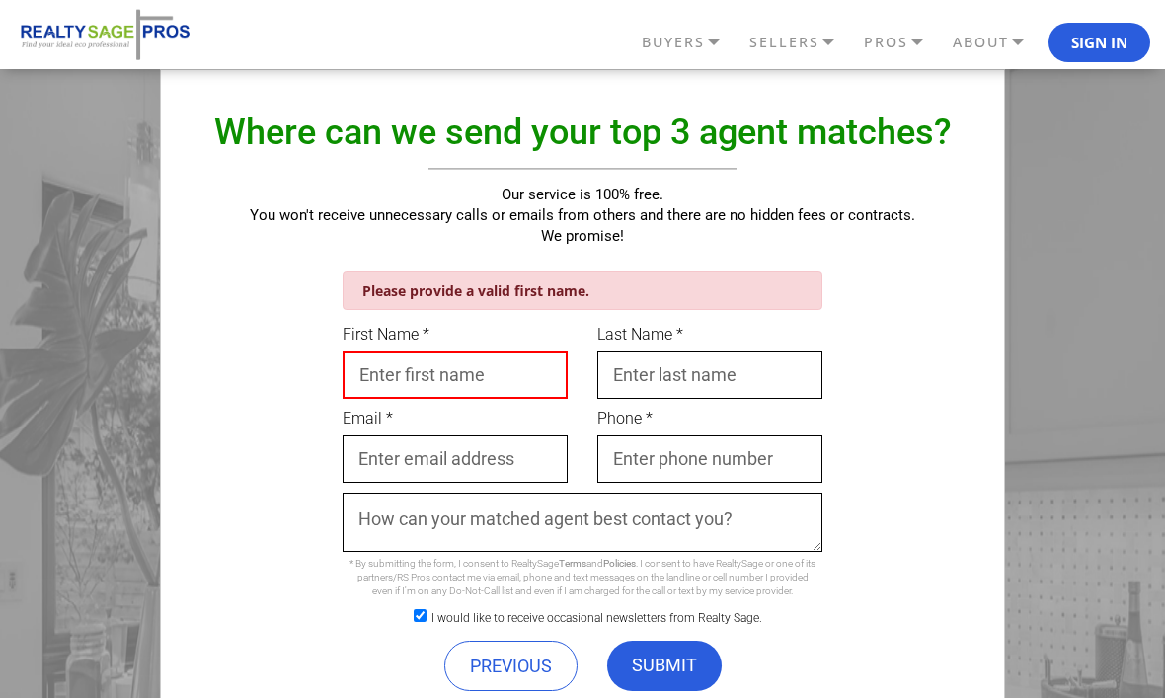
scroll to position [224, 0]
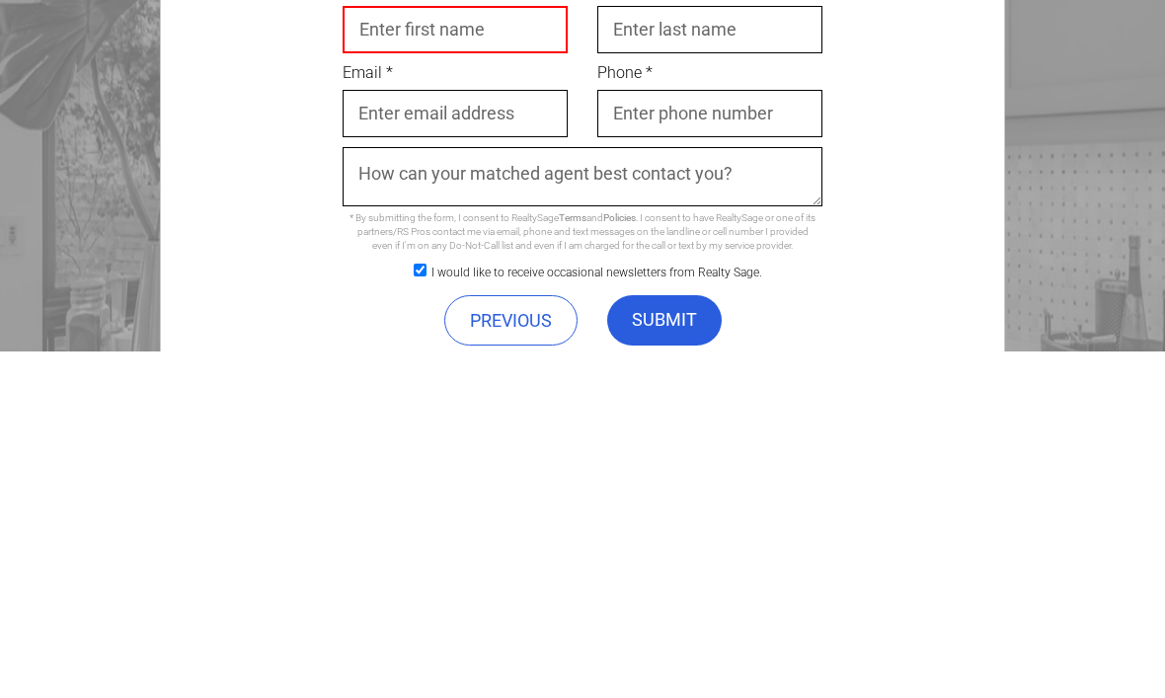
click at [426, 610] on input "I would like to receive occasional newsletters from Realty Sage." at bounding box center [420, 616] width 13 height 13
checkbox input "false"
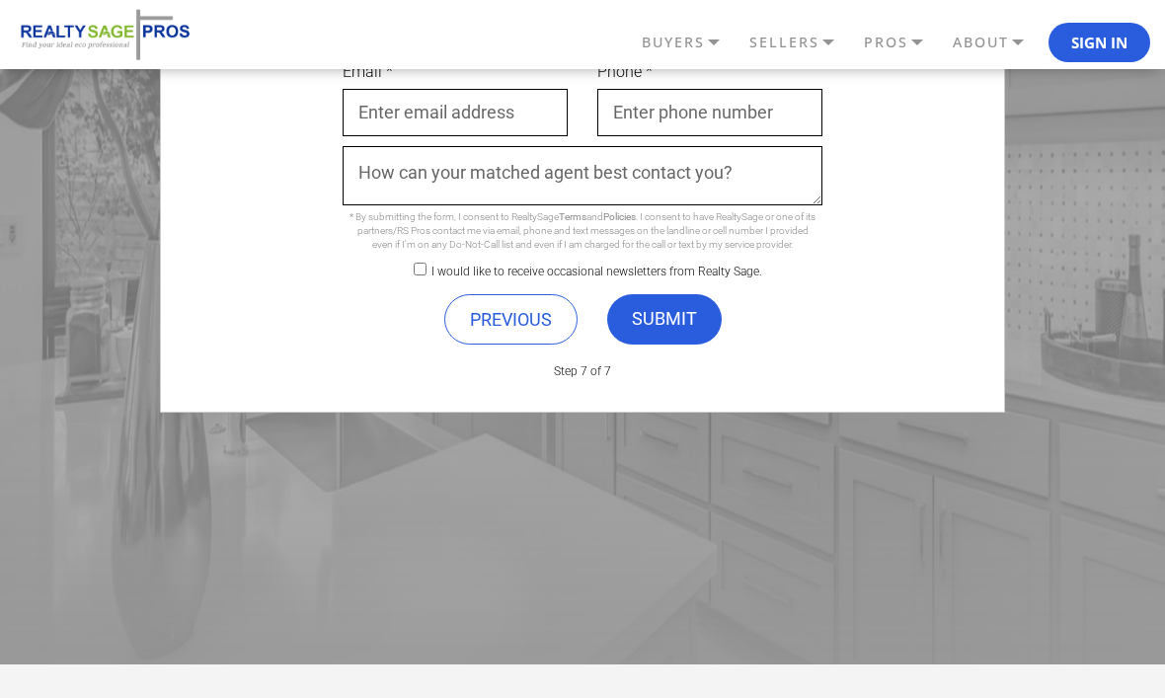
click at [656, 322] on link "SUBMIT" at bounding box center [664, 319] width 115 height 50
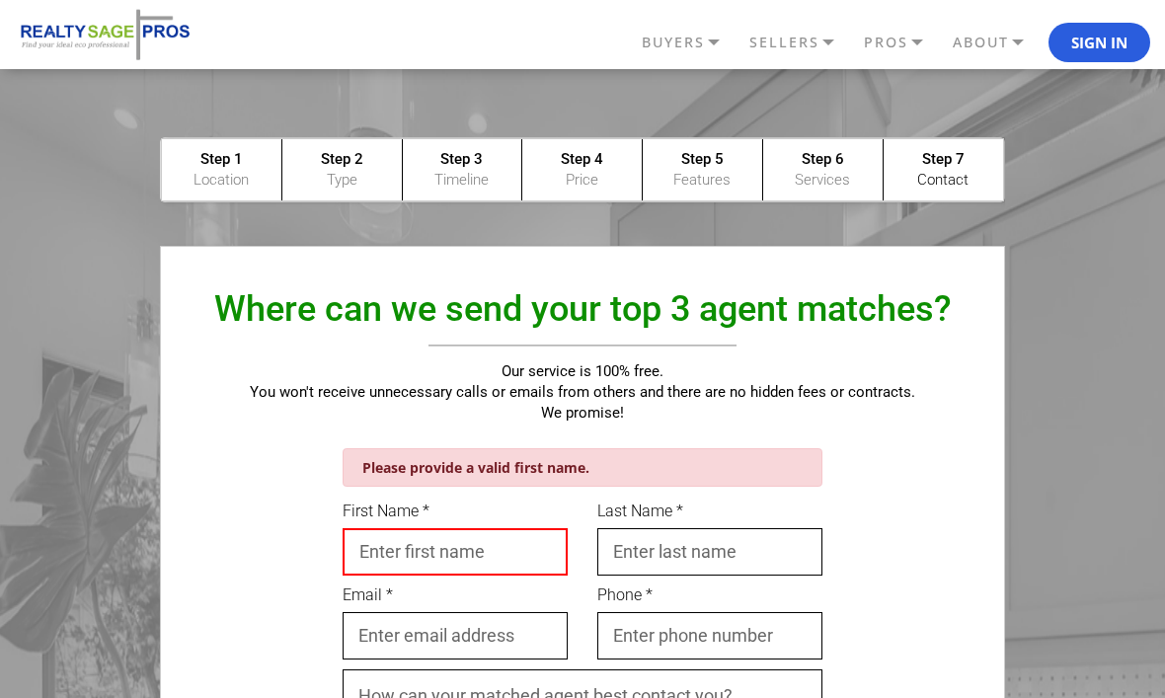
scroll to position [0, 0]
